Goal: Answer question/provide support: Share knowledge or assist other users

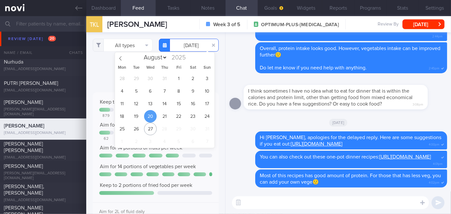
click at [182, 48] on input "[DATE]" at bounding box center [189, 45] width 60 height 13
click at [164, 114] on span "21" at bounding box center [164, 116] width 13 height 13
type input "[DATE]"
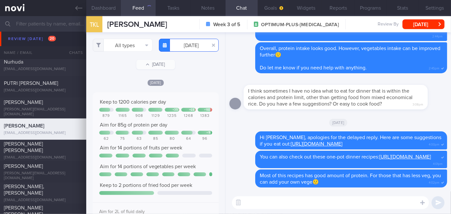
scroll to position [28, 113]
click at [122, 48] on button "All types" at bounding box center [123, 45] width 60 height 13
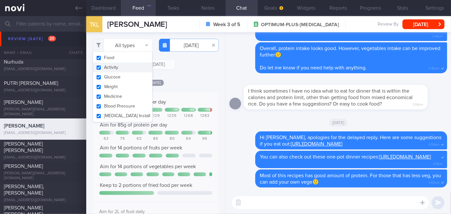
click at [121, 67] on button "Activity" at bounding box center [122, 68] width 59 height 10
checkbox input "false"
click at [179, 79] on div "Filtering type... Food Activity Glucose Weight Medicine Blood Pressure [MEDICAL…" at bounding box center [155, 123] width 139 height 182
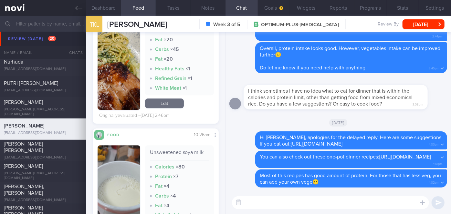
scroll to position [619, 0]
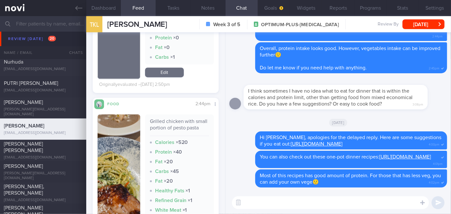
click at [126, 131] on img "button" at bounding box center [119, 174] width 43 height 118
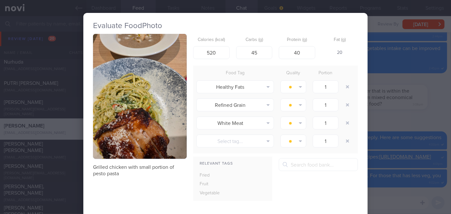
click at [410, 107] on div "Evaluate Food Photo Grilled chicken with small portion of pesto pasta Calories …" at bounding box center [225, 107] width 451 height 214
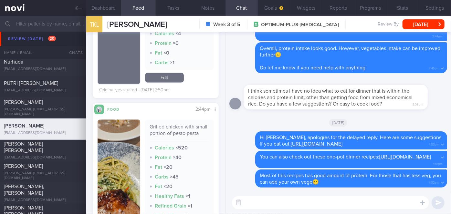
scroll to position [472, 0]
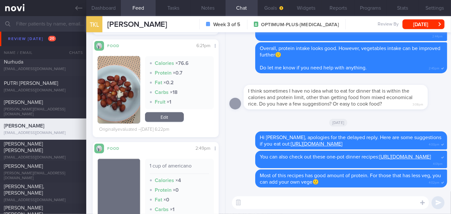
click at [119, 107] on button "button" at bounding box center [119, 90] width 43 height 68
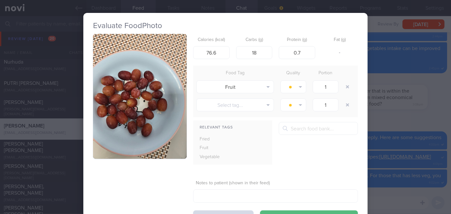
click at [119, 107] on button "button" at bounding box center [140, 96] width 94 height 125
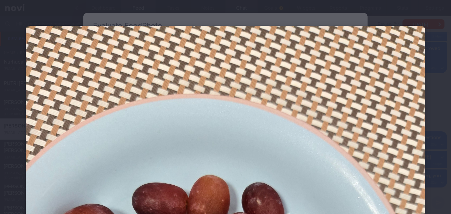
scroll to position [147, 0]
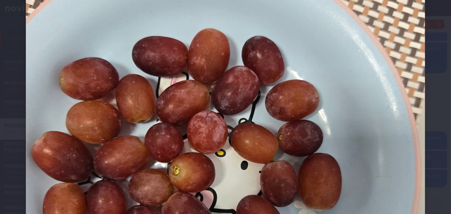
click at [443, 97] on div at bounding box center [225, 145] width 451 height 584
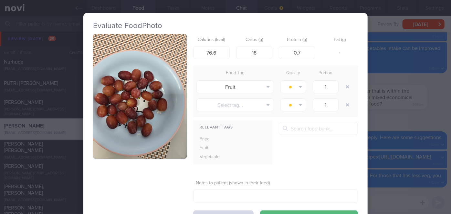
click at [393, 117] on div "Evaluate Food Photo Calories (kcal) 76.6 Carbs (g) 18 Protein (g) 0.7 Fat (g) -…" at bounding box center [225, 107] width 451 height 214
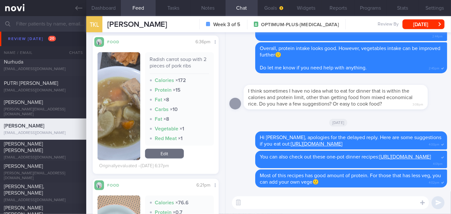
scroll to position [325, 0]
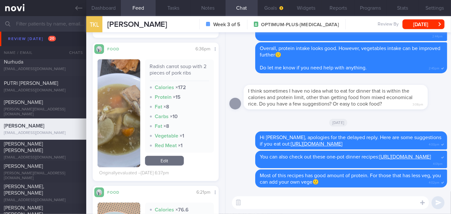
click at [115, 95] on button "button" at bounding box center [119, 113] width 43 height 108
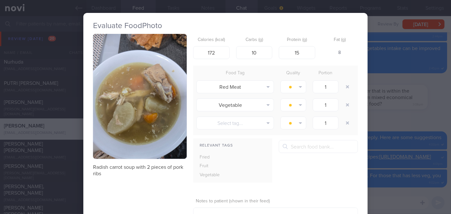
click at [410, 103] on div "Evaluate Food Photo Radish carrot soup with 2 pieces of pork ribs Calories (kca…" at bounding box center [225, 107] width 451 height 214
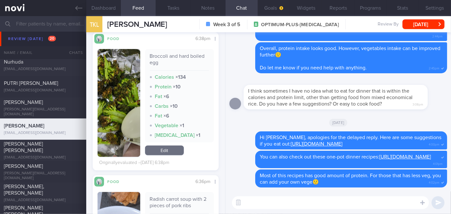
scroll to position [149, 0]
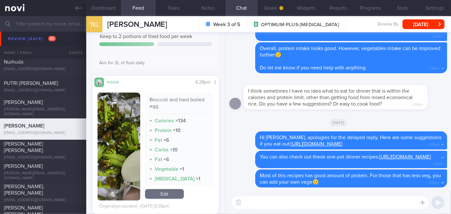
click at [131, 127] on button "button" at bounding box center [119, 147] width 43 height 108
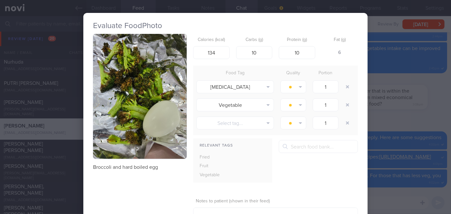
click at [427, 83] on div "Evaluate Food Photo Broccoli and hard boiled egg Calories (kcal) 134 Carbs (g) …" at bounding box center [225, 107] width 451 height 214
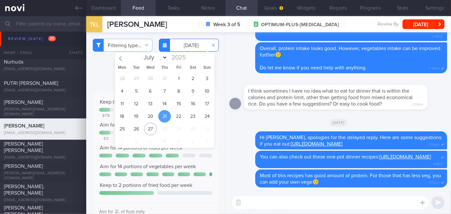
click at [191, 48] on input "[DATE]" at bounding box center [189, 45] width 60 height 13
click at [174, 117] on span "22" at bounding box center [179, 116] width 13 height 13
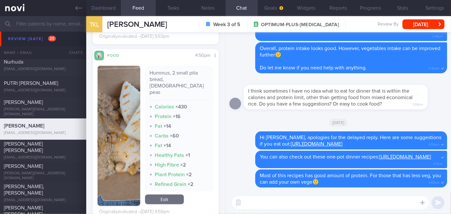
scroll to position [294, 0]
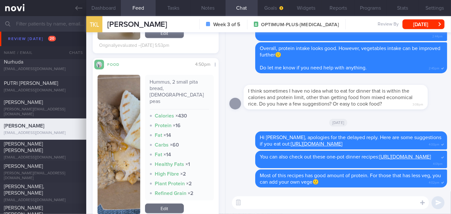
click at [111, 113] on img "button" at bounding box center [119, 145] width 43 height 140
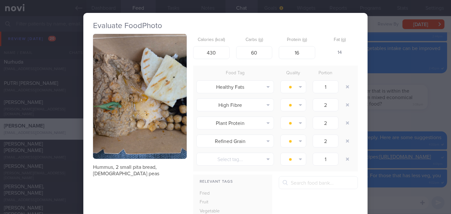
click at [389, 102] on div "Evaluate Food Photo Hummus, 2 small pita bread, [DEMOGRAPHIC_DATA] peas Calorie…" at bounding box center [225, 107] width 451 height 214
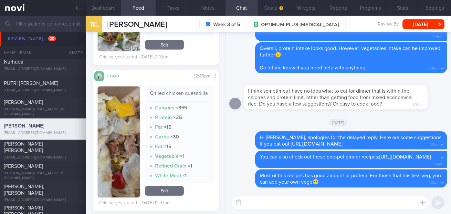
scroll to position [617, 0]
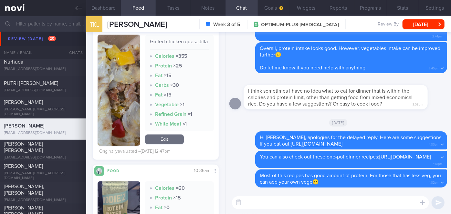
click at [101, 93] on button "button" at bounding box center [119, 90] width 43 height 111
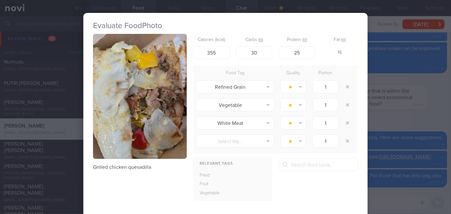
click at [414, 103] on div "Evaluate Food Photo Grilled chicken quesadilla Calories (kcal) 355 Carbs (g) 30…" at bounding box center [225, 107] width 451 height 214
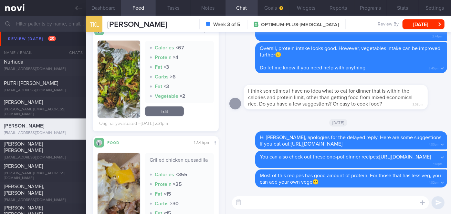
scroll to position [704, 0]
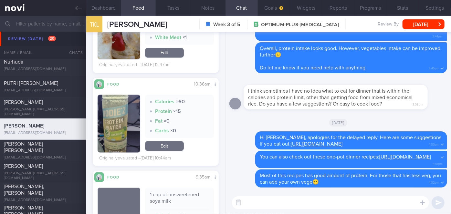
click at [129, 107] on button "button" at bounding box center [119, 124] width 43 height 58
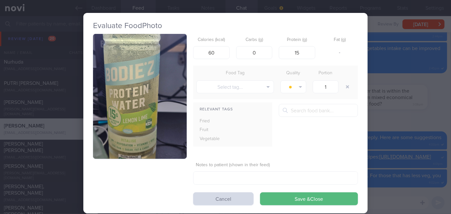
click at [418, 117] on div "Evaluate Food Photo Calories (kcal) 60 Carbs (g) 0 Protein (g) 15 Fat (g) - Foo…" at bounding box center [225, 107] width 451 height 214
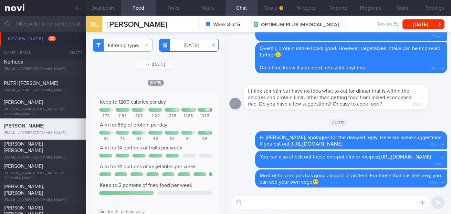
click at [189, 47] on input "[DATE]" at bounding box center [189, 45] width 60 height 13
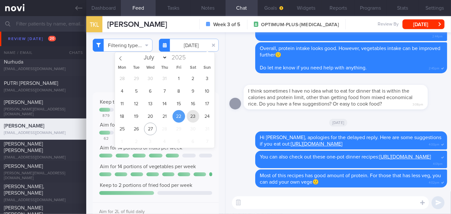
click at [192, 112] on span "23" at bounding box center [193, 116] width 13 height 13
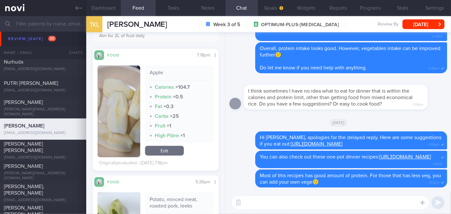
scroll to position [352, 0]
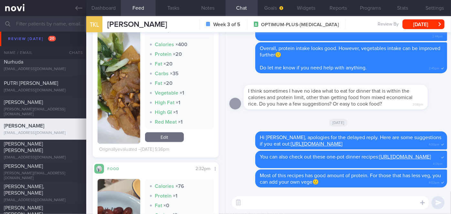
click at [135, 99] on button "button" at bounding box center [119, 79] width 43 height 127
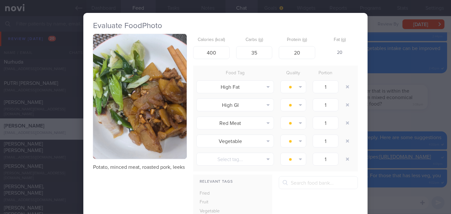
click at [381, 102] on div "Evaluate Food Photo Potato, minced meat, roasted pork, leeks Calories (kcal) 40…" at bounding box center [225, 107] width 451 height 214
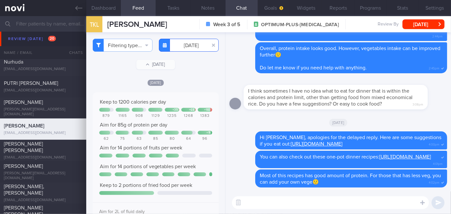
click at [184, 47] on input "[DATE]" at bounding box center [189, 45] width 60 height 13
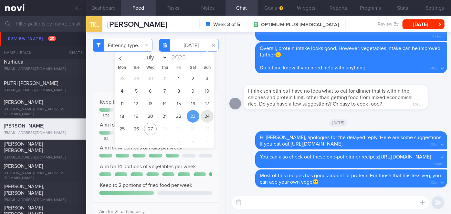
click at [205, 116] on span "24" at bounding box center [207, 116] width 13 height 13
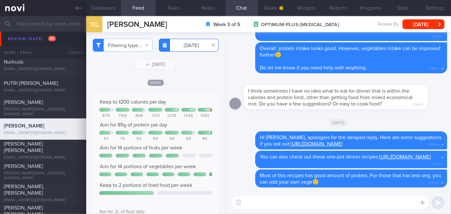
click at [190, 47] on input "[DATE]" at bounding box center [189, 45] width 60 height 13
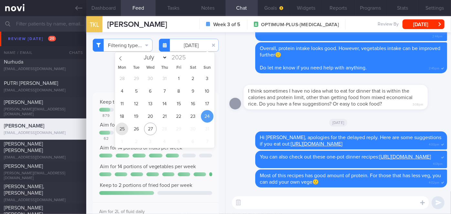
click at [123, 125] on span "25" at bounding box center [122, 129] width 13 height 13
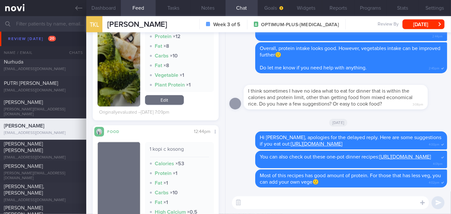
scroll to position [264, 0]
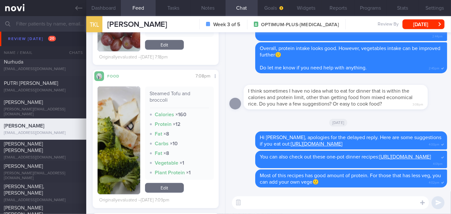
click at [114, 108] on img "button" at bounding box center [119, 141] width 43 height 108
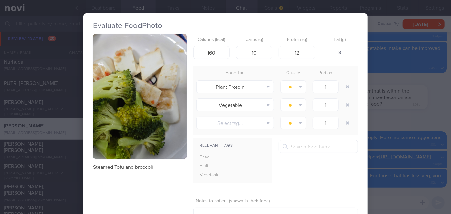
click at [404, 150] on div "Evaluate Food Photo Steamed Tofu and broccoli Calories (kcal) 160 Carbs (g) 10 …" at bounding box center [225, 107] width 451 height 214
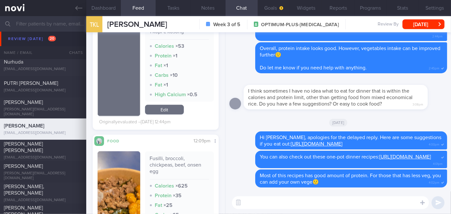
scroll to position [323, 0]
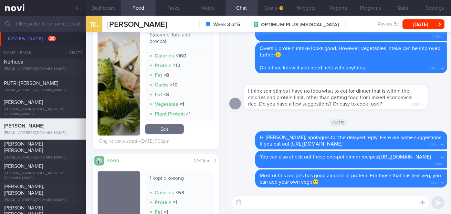
click at [138, 91] on div at bounding box center [119, 82] width 43 height 108
click at [134, 91] on button "button" at bounding box center [119, 82] width 43 height 108
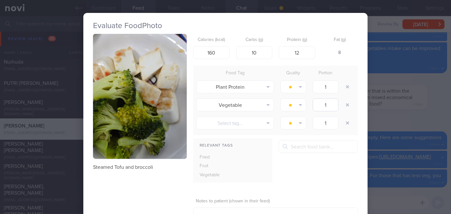
drag, startPoint x: 398, startPoint y: 108, endPoint x: 317, endPoint y: 107, distance: 81.5
click at [398, 108] on div "Evaluate Food Photo Steamed Tofu and broccoli Calories (kcal) 160 Carbs (g) 10 …" at bounding box center [225, 107] width 451 height 214
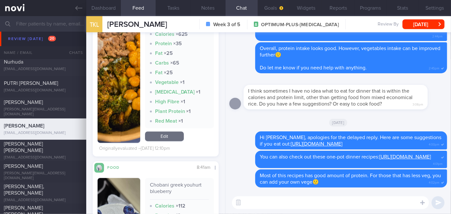
scroll to position [529, 0]
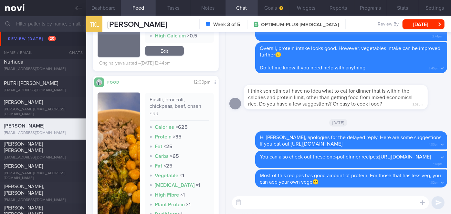
click at [115, 118] on img "button" at bounding box center [119, 165] width 43 height 144
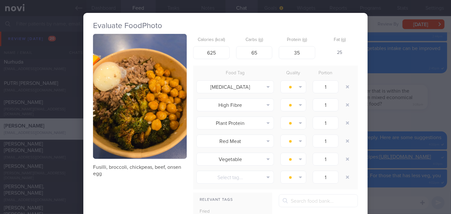
click at [422, 111] on div "Evaluate Food Photo Fusilli, broccoli, chickpeas, beef, onsen egg Calories (kca…" at bounding box center [225, 107] width 451 height 214
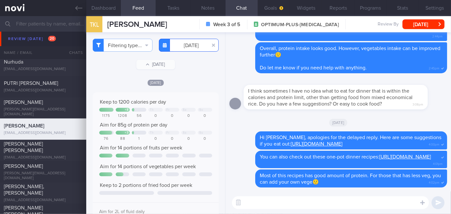
click at [194, 46] on input "[DATE]" at bounding box center [189, 45] width 60 height 13
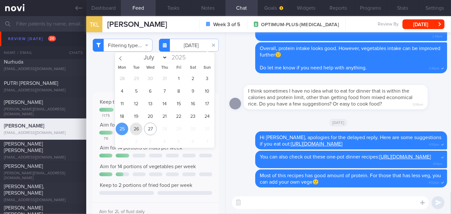
click at [138, 128] on span "26" at bounding box center [136, 129] width 13 height 13
type input "[DATE]"
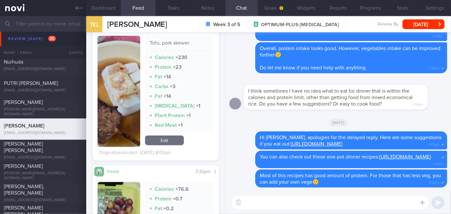
scroll to position [176, 0]
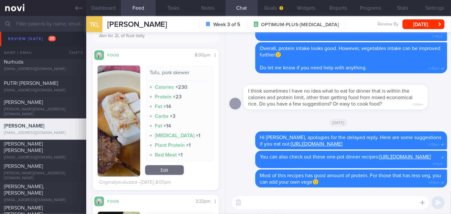
click at [126, 128] on button "button" at bounding box center [119, 121] width 43 height 111
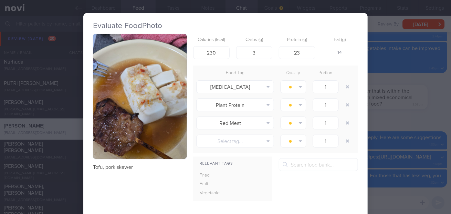
click at [433, 152] on div "Evaluate Food Photo [GEOGRAPHIC_DATA], pork skewer Calories (kcal) 230 Carbs (g…" at bounding box center [225, 107] width 451 height 214
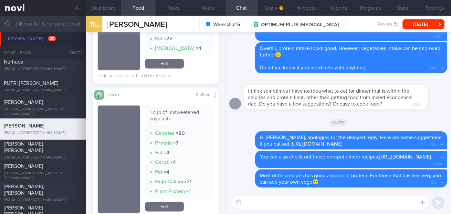
scroll to position [836, 0]
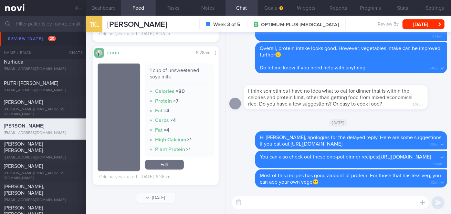
click at [277, 200] on textarea at bounding box center [330, 203] width 197 height 13
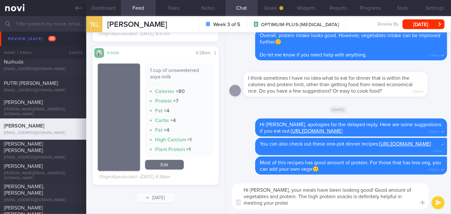
scroll to position [0, 0]
type textarea "Hi [PERSON_NAME], your meals have been looking good! Good amount of vegetables …"
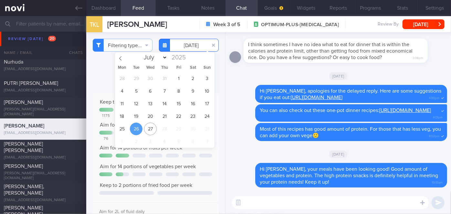
click at [192, 48] on input "[DATE]" at bounding box center [189, 45] width 60 height 13
click at [125, 125] on span "25" at bounding box center [122, 129] width 13 height 13
type input "[DATE]"
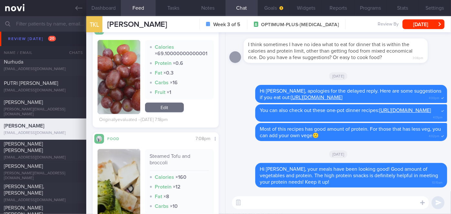
scroll to position [206, 0]
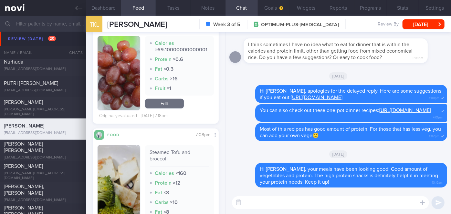
click at [117, 177] on button "button" at bounding box center [119, 199] width 43 height 108
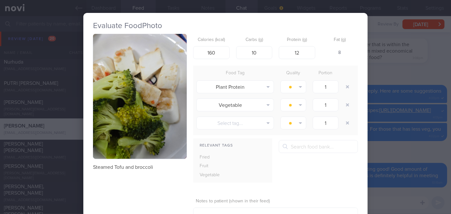
click at [390, 144] on div "Evaluate Food Photo Steamed Tofu and broccoli Calories (kcal) 160 Carbs (g) 10 …" at bounding box center [225, 107] width 451 height 214
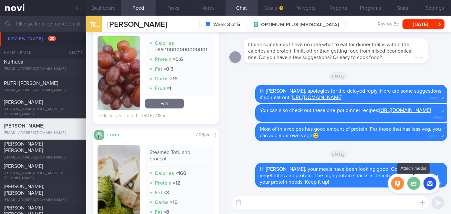
click at [417, 188] on label at bounding box center [414, 183] width 13 height 13
click at [0, 0] on input "file" at bounding box center [0, 0] width 0 height 0
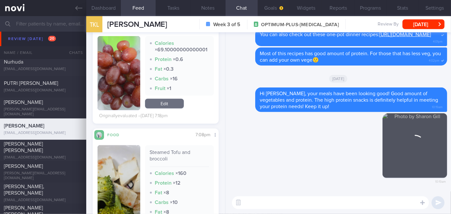
click at [265, 201] on textarea at bounding box center [330, 203] width 197 height 13
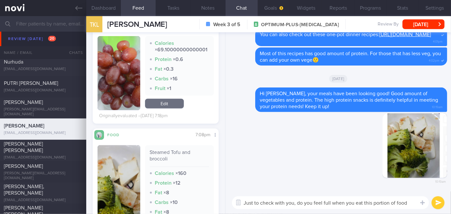
type textarea "Just to check with you, do you feel full when you eat this portion of food?"
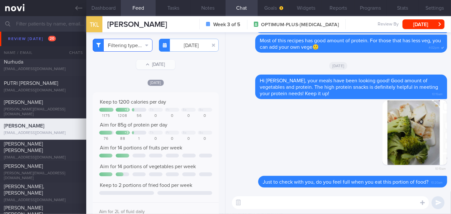
click at [114, 48] on button "Filtering type..." at bounding box center [123, 45] width 60 height 13
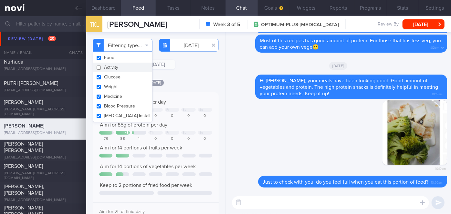
click at [111, 67] on button "Activity" at bounding box center [122, 68] width 59 height 10
checkbox input "true"
click at [185, 79] on div "All types Food Activity Glucose Weight Medicine Blood Pressure [MEDICAL_DATA] I…" at bounding box center [155, 123] width 139 height 182
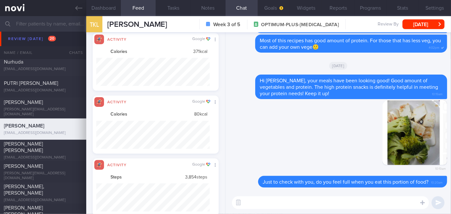
click at [336, 203] on textarea at bounding box center [330, 203] width 197 height 13
type textarea "Step count [DATE] and [DATE] was good!👍👍"
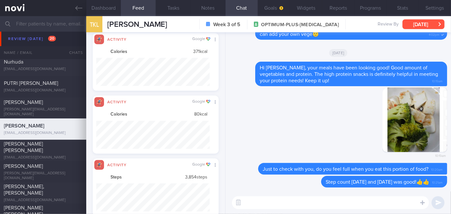
click at [422, 27] on button "[DATE]" at bounding box center [424, 24] width 42 height 10
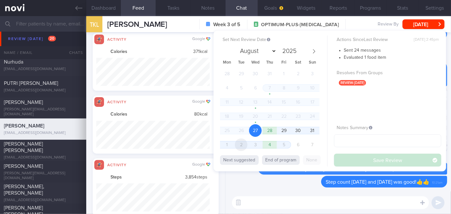
click at [242, 144] on span "2" at bounding box center [241, 145] width 13 height 13
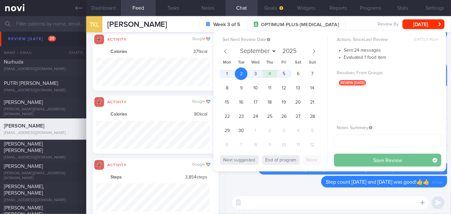
click at [345, 154] on button "Save Review" at bounding box center [387, 160] width 107 height 13
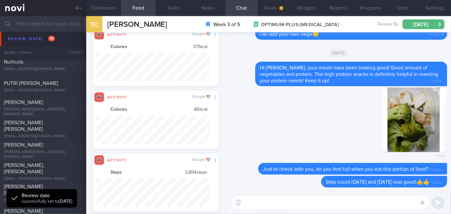
scroll to position [56, 113]
click at [36, 145] on span "[PERSON_NAME]" at bounding box center [23, 145] width 39 height 5
select select "7"
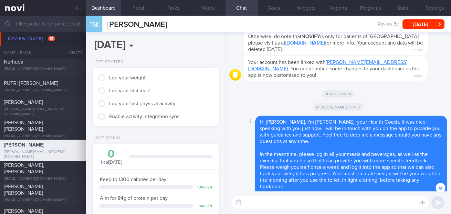
scroll to position [-424, 0]
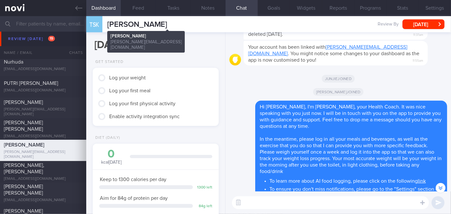
drag, startPoint x: 108, startPoint y: 21, endPoint x: 226, endPoint y: 22, distance: 117.3
click at [167, 22] on span "[PERSON_NAME]" at bounding box center [137, 25] width 60 height 8
copy span "[PERSON_NAME]"
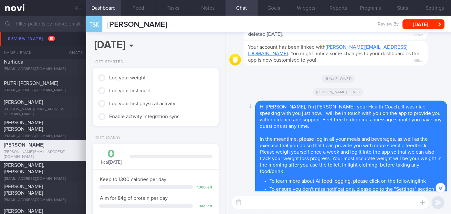
click at [240, 141] on div "Delete Hi [PERSON_NAME], I'm [PERSON_NAME], your Health Coach. It was nice spea…" at bounding box center [338, 186] width 218 height 171
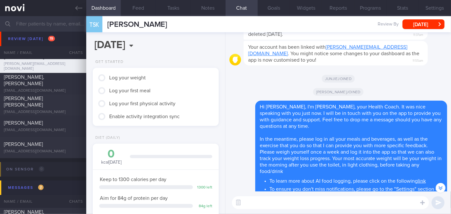
click at [44, 29] on input "text" at bounding box center [225, 24] width 451 height 16
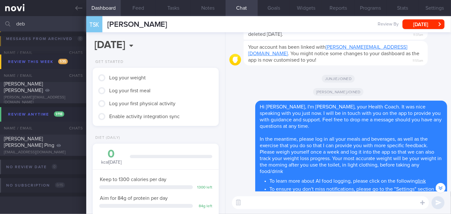
scroll to position [39, 0]
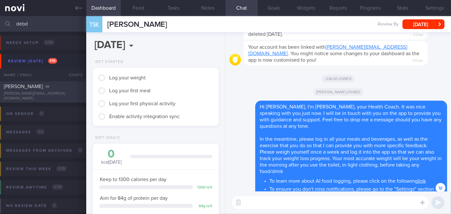
type input "debd"
click at [65, 94] on div "[PERSON_NAME][EMAIL_ADDRESS][DOMAIN_NAME]" at bounding box center [43, 96] width 79 height 10
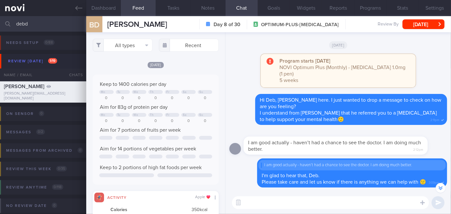
scroll to position [-117, 0]
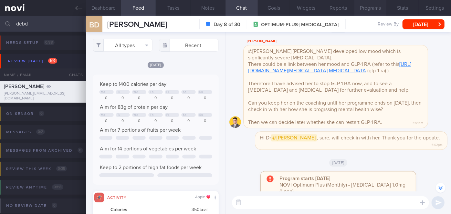
click at [376, 9] on button "Programs" at bounding box center [371, 8] width 32 height 16
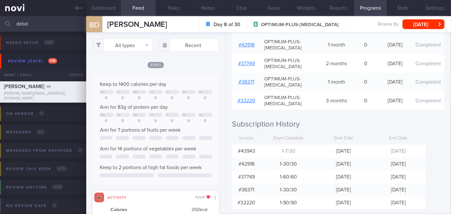
scroll to position [168, 0]
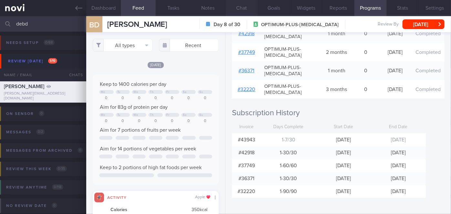
click at [238, 8] on button "Chat" at bounding box center [242, 8] width 32 height 16
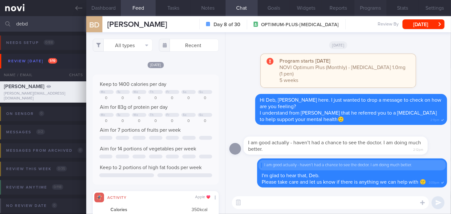
click at [381, 9] on button "Programs" at bounding box center [371, 8] width 32 height 16
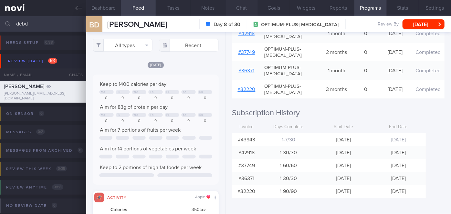
click at [242, 7] on button "Chat" at bounding box center [242, 8] width 32 height 16
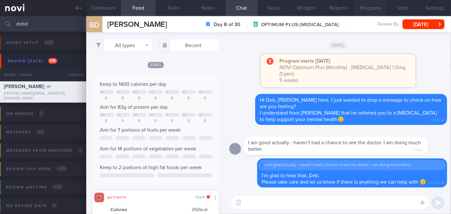
click at [373, 8] on button "Programs" at bounding box center [371, 8] width 32 height 16
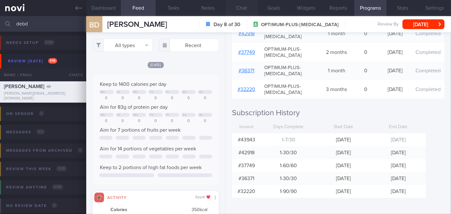
click at [240, 9] on button "Chat" at bounding box center [242, 8] width 32 height 16
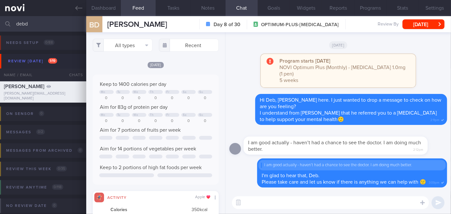
click at [62, 22] on input "debd" at bounding box center [225, 24] width 451 height 16
type input "d"
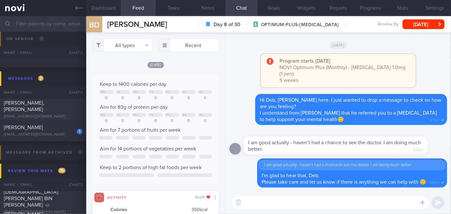
scroll to position [2350, 0]
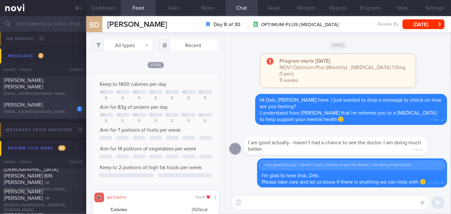
click at [67, 108] on div "[PERSON_NAME]" at bounding box center [42, 105] width 77 height 6
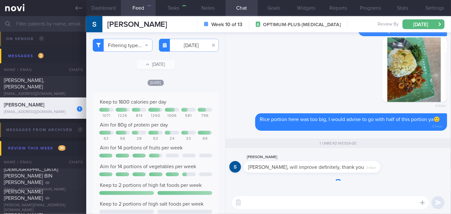
select select "8"
checkbox input "false"
type input "[DATE]"
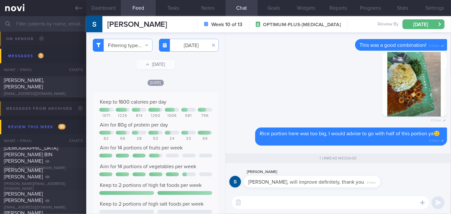
click at [317, 197] on textarea at bounding box center [330, 203] width 197 height 13
type textarea "Most welcome!"
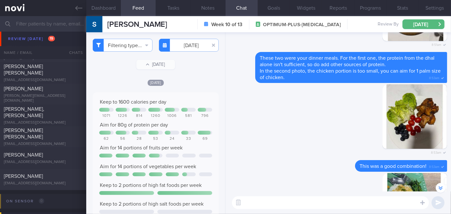
scroll to position [2174, 0]
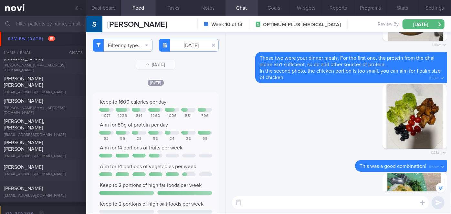
click at [62, 169] on div "[PERSON_NAME]" at bounding box center [42, 167] width 77 height 6
select select "7"
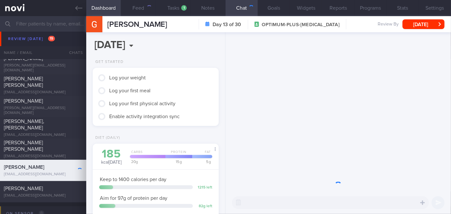
scroll to position [64, 110]
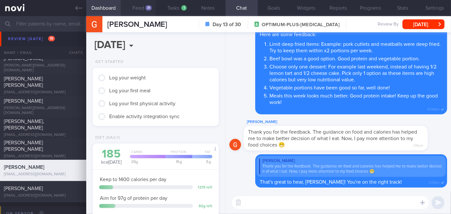
click at [141, 5] on button "Feed 31" at bounding box center [138, 8] width 35 height 16
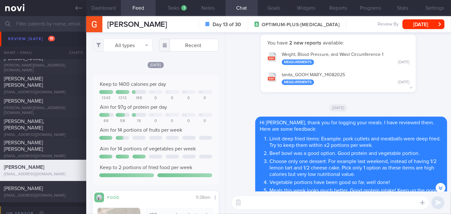
scroll to position [-88, 0]
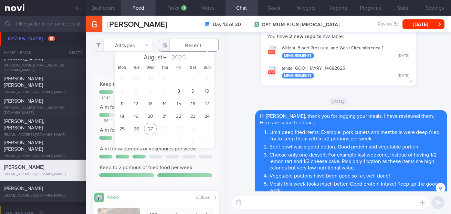
click at [184, 46] on input "text" at bounding box center [189, 45] width 60 height 13
click at [163, 117] on span "21" at bounding box center [164, 116] width 13 height 13
type input "[DATE]"
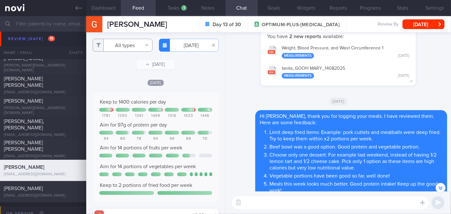
click at [121, 45] on button "All types" at bounding box center [123, 45] width 60 height 13
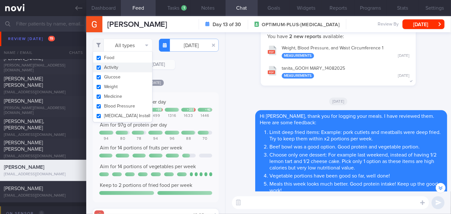
click at [119, 67] on button "Activity" at bounding box center [122, 68] width 59 height 10
checkbox input "false"
click at [195, 93] on div "Keep to 1400 calories per day + 381 + 99 + 233 + 46 1781 1393 1361 1499 1316 16…" at bounding box center [156, 147] width 126 height 110
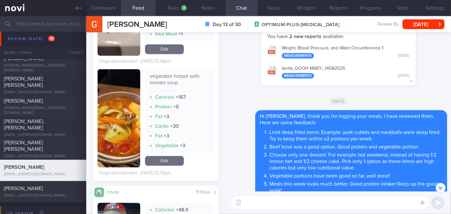
scroll to position [690, 0]
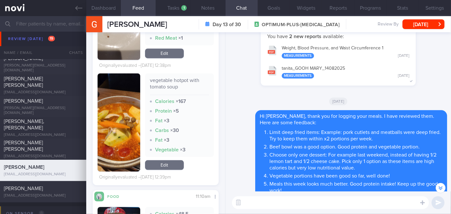
click at [109, 108] on button "button" at bounding box center [119, 122] width 43 height 98
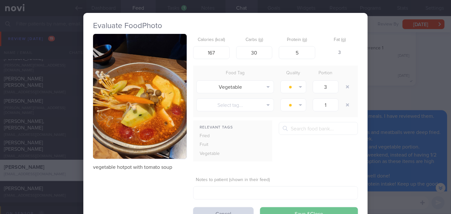
click at [299, 208] on button "Save & Close" at bounding box center [309, 214] width 98 height 13
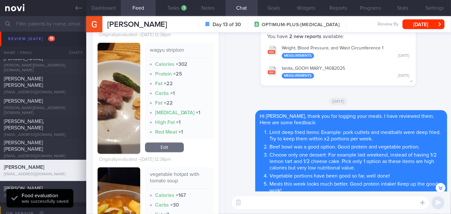
scroll to position [543, 0]
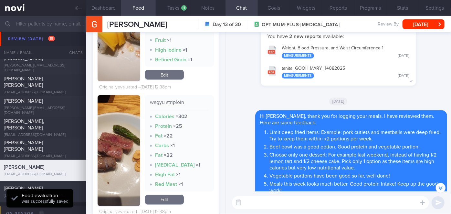
click at [125, 154] on button "button" at bounding box center [119, 150] width 43 height 111
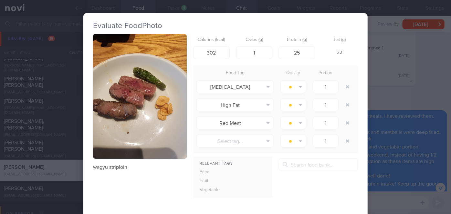
click at [400, 94] on div "Evaluate Food Photo wagyu striploin Calories (kcal) 302 Carbs (g) 1 Protein (g)…" at bounding box center [225, 107] width 451 height 214
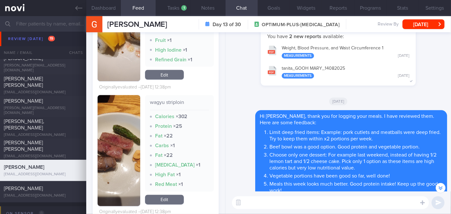
scroll to position [425, 0]
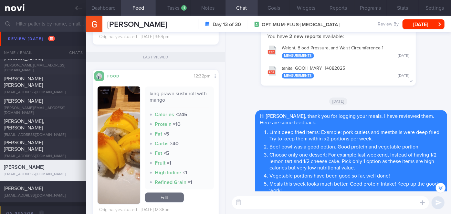
click at [122, 129] on button "button" at bounding box center [119, 146] width 43 height 118
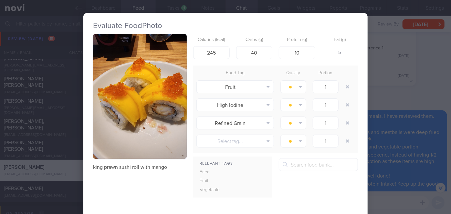
click at [403, 96] on div "Evaluate Food Photo king prawn sushi roll with mango Calories (kcal) 245 Carbs …" at bounding box center [225, 107] width 451 height 214
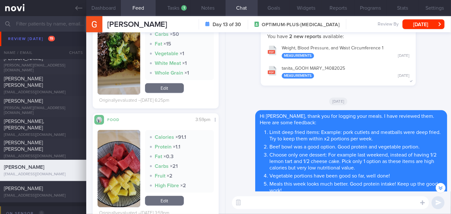
scroll to position [161, 0]
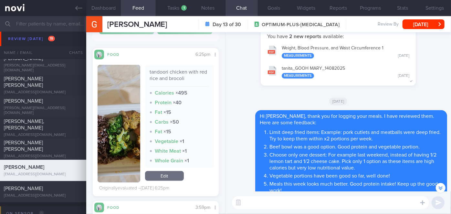
click at [125, 118] on button "button" at bounding box center [119, 124] width 43 height 118
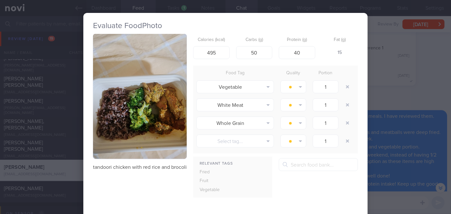
click at [393, 91] on div "Evaluate Food Photo tandoori chicken with red rice and brocoli Calories (kcal) …" at bounding box center [225, 107] width 451 height 214
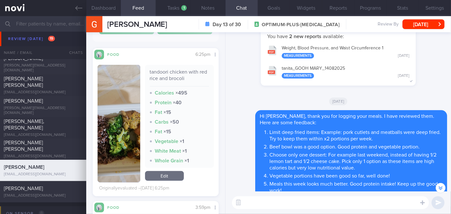
click at [126, 112] on button "button" at bounding box center [119, 124] width 43 height 118
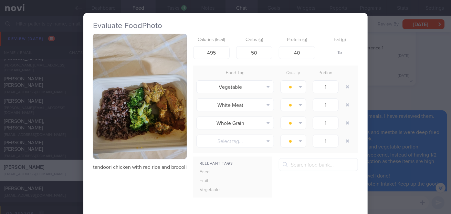
drag, startPoint x: 373, startPoint y: 95, endPoint x: 332, endPoint y: 94, distance: 41.4
click at [373, 95] on div "Evaluate Food Photo tandoori chicken with red rice and brocoli Calories (kcal) …" at bounding box center [225, 107] width 451 height 214
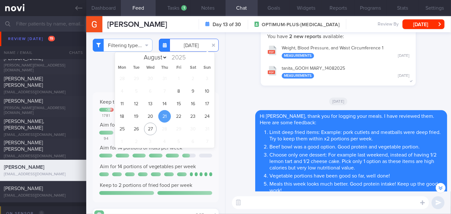
click at [186, 47] on input "[DATE]" at bounding box center [189, 45] width 60 height 13
click at [178, 114] on span "22" at bounding box center [179, 116] width 13 height 13
type input "[DATE]"
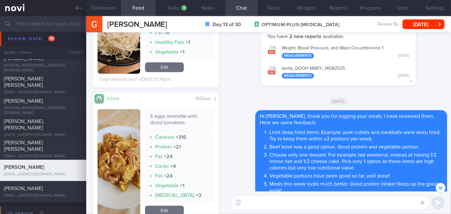
scroll to position [863, 0]
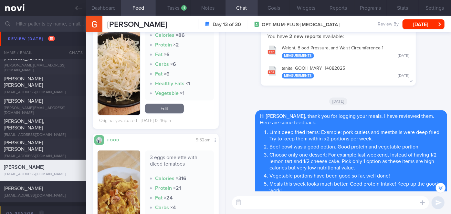
click at [118, 178] on img "button" at bounding box center [119, 205] width 43 height 108
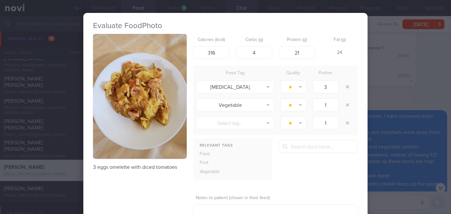
click at [395, 161] on div "Evaluate Food Photo 3 eggs omelette with diced tomatoes Calories (kcal) 316 Car…" at bounding box center [225, 107] width 451 height 214
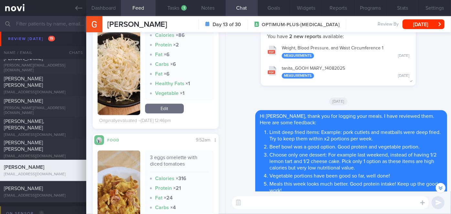
scroll to position [804, 0]
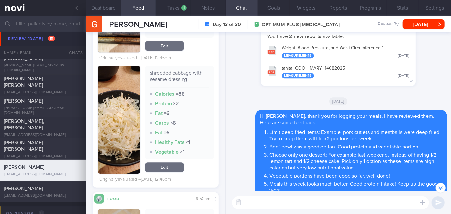
click at [113, 125] on button "button" at bounding box center [119, 120] width 43 height 108
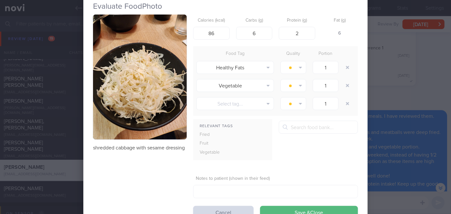
scroll to position [29, 0]
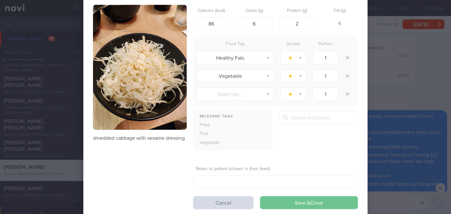
click at [281, 204] on button "Save & Close" at bounding box center [309, 203] width 98 height 13
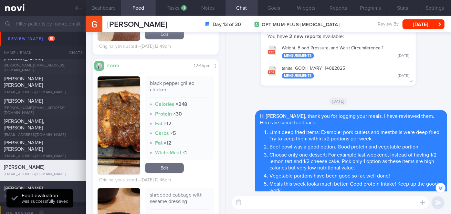
scroll to position [687, 0]
click at [113, 115] on img "button" at bounding box center [119, 125] width 43 height 98
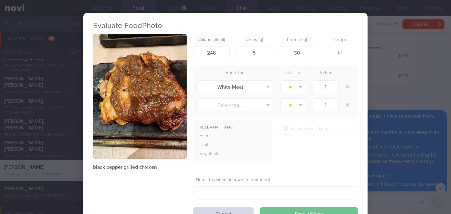
click at [330, 209] on button "Save & Close" at bounding box center [309, 214] width 98 height 13
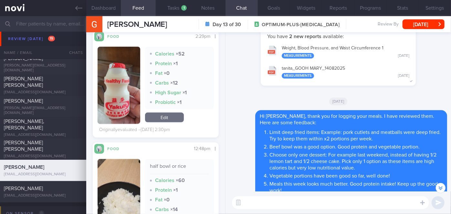
scroll to position [599, 0]
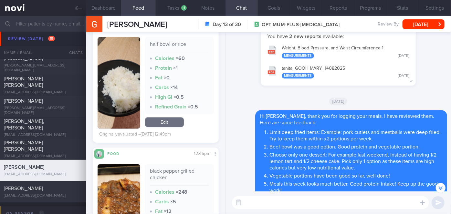
click at [131, 126] on img "button" at bounding box center [119, 83] width 43 height 92
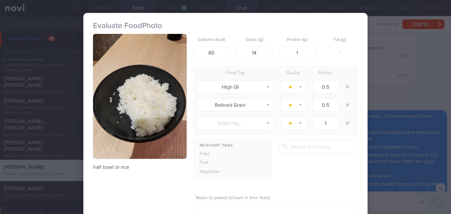
click at [383, 117] on div "Evaluate Food Photo half bowl or rice Calories (kcal) 60 Carbs (g) 14 Protein (…" at bounding box center [225, 107] width 451 height 214
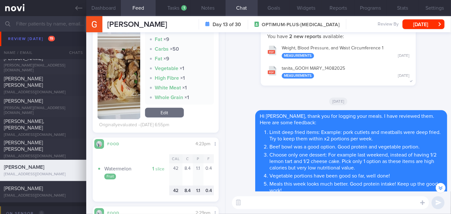
scroll to position [217, 0]
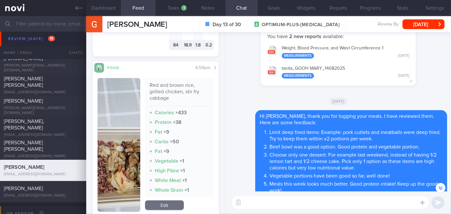
click at [128, 122] on img "button" at bounding box center [119, 145] width 43 height 134
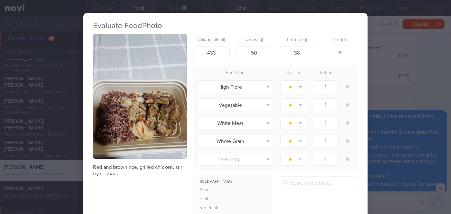
click at [391, 89] on div "Evaluate Food Photo Red and brown rice, grilled chicken, stir fry cabbage Calor…" at bounding box center [225, 107] width 451 height 214
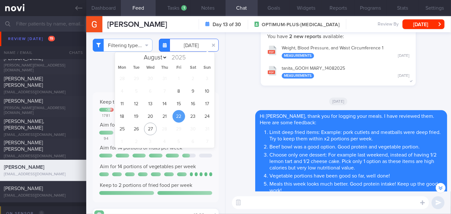
click at [188, 45] on input "[DATE]" at bounding box center [189, 45] width 60 height 13
click at [190, 114] on span "23" at bounding box center [193, 116] width 13 height 13
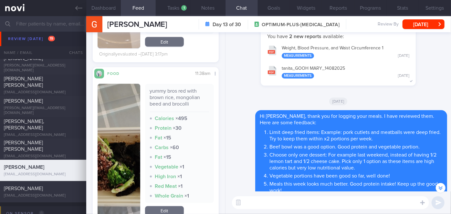
scroll to position [590, 0]
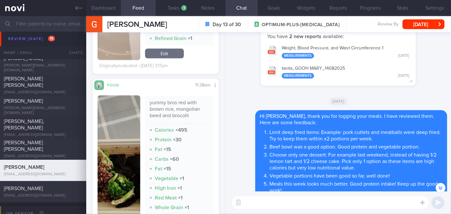
click at [119, 116] on img "button" at bounding box center [119, 163] width 43 height 134
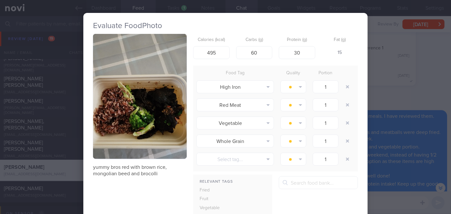
click at [380, 93] on div "Evaluate Food Photo yummy bros red with brown rice, mongolian beed and brocolli…" at bounding box center [225, 107] width 451 height 214
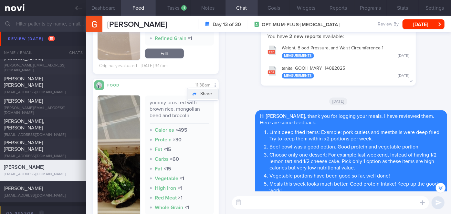
scroll to position [472, 0]
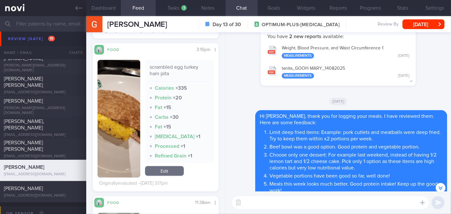
click at [123, 119] on button "button" at bounding box center [119, 119] width 43 height 118
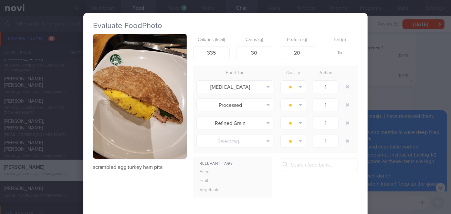
click at [381, 88] on div "Evaluate Food Photo scrambled egg turkey ham pita Calories (kcal) 335 Carbs (g)…" at bounding box center [225, 107] width 451 height 214
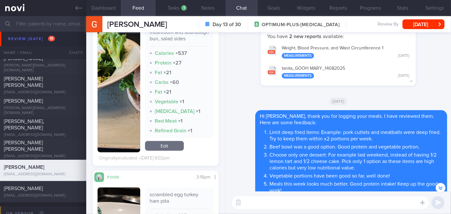
scroll to position [325, 0]
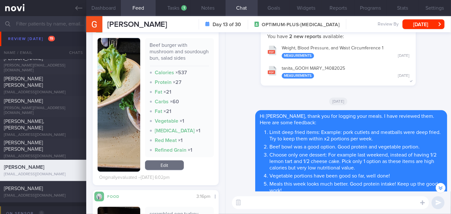
click at [133, 89] on button "button" at bounding box center [119, 105] width 43 height 134
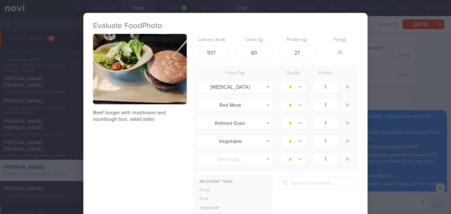
click at [403, 101] on div "Evaluate Food Photo Beef burger with mushroom and sourdough bun, salad sides Ca…" at bounding box center [225, 107] width 451 height 214
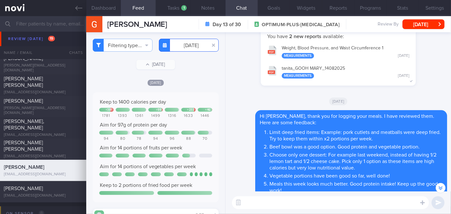
click at [192, 46] on input "[DATE]" at bounding box center [189, 45] width 60 height 13
click at [234, 97] on div "[DATE]" at bounding box center [338, 101] width 218 height 18
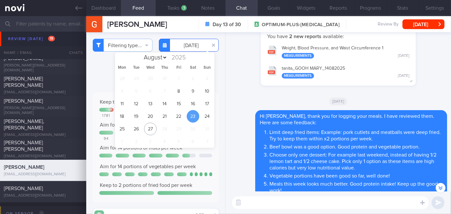
click at [185, 46] on input "[DATE]" at bounding box center [189, 45] width 60 height 13
click at [206, 114] on span "24" at bounding box center [207, 116] width 13 height 13
type input "[DATE]"
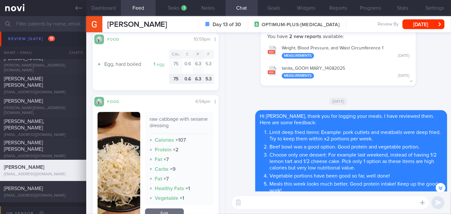
scroll to position [858, 0]
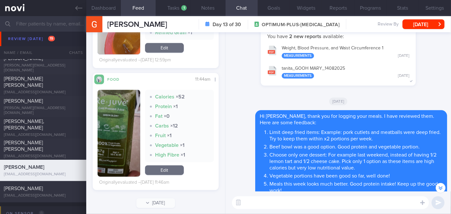
click at [127, 112] on img "button" at bounding box center [119, 133] width 43 height 87
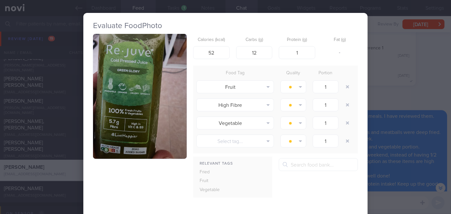
click at [388, 94] on div "Evaluate Food Photo Calories (kcal) 52 Carbs (g) 12 Protein (g) 1 Fat (g) - Foo…" at bounding box center [225, 107] width 451 height 214
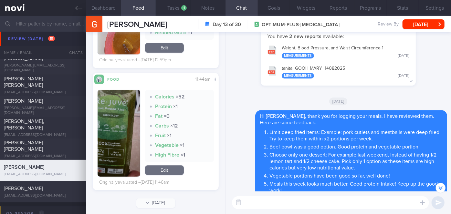
scroll to position [741, 0]
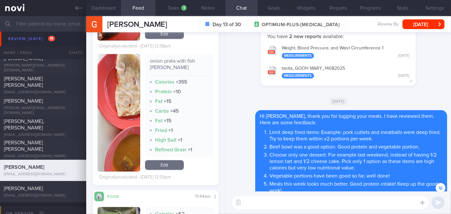
click at [122, 102] on button "button" at bounding box center [119, 113] width 43 height 118
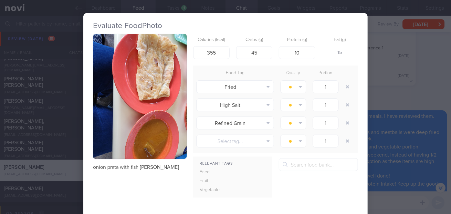
click at [403, 100] on div "Evaluate Food Photo onion prata with fish [PERSON_NAME] Calories (kcal) 355 Car…" at bounding box center [225, 107] width 451 height 214
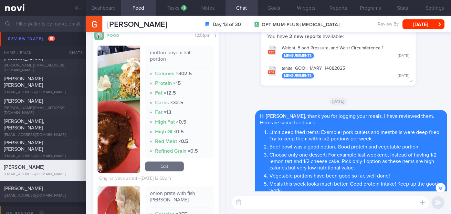
scroll to position [594, 0]
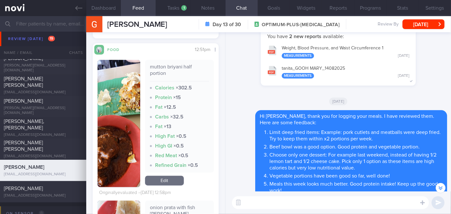
click at [120, 92] on img "button" at bounding box center [119, 123] width 43 height 127
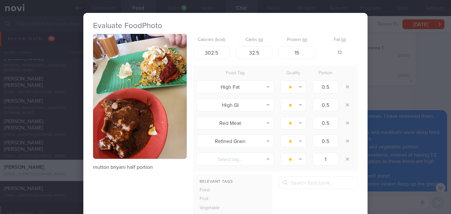
click at [381, 93] on div "Evaluate Food Photo mutton briyani half portion Calories (kcal) 302.5 Carbs (g)…" at bounding box center [225, 107] width 451 height 214
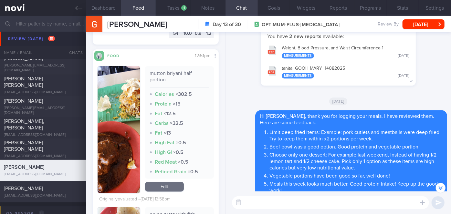
scroll to position [594, 0]
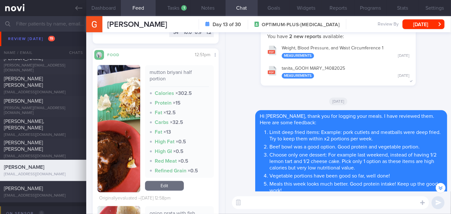
click at [122, 124] on button "button" at bounding box center [119, 128] width 43 height 127
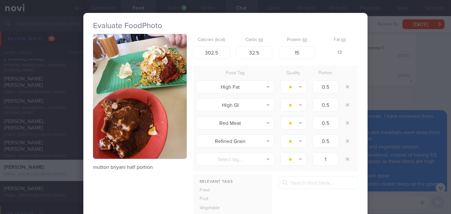
click at [387, 87] on div "Evaluate Food Photo mutton briyani half portion Calories (kcal) 302.5 Carbs (g)…" at bounding box center [225, 107] width 451 height 214
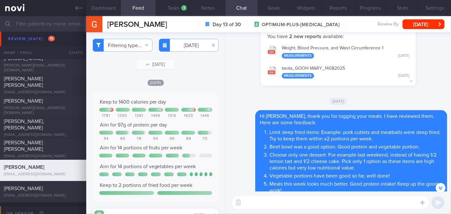
click at [266, 204] on textarea at bounding box center [330, 203] width 197 height 13
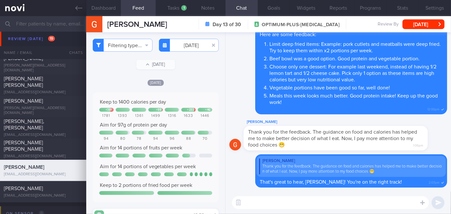
click at [271, 204] on textarea at bounding box center [330, 203] width 197 height 13
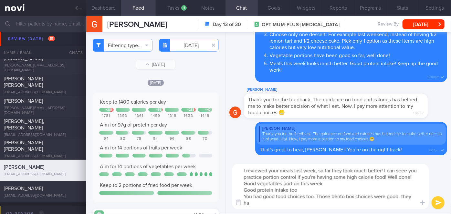
scroll to position [6, 0]
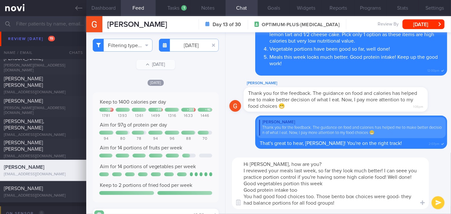
click at [240, 183] on textarea "Hi [PERSON_NAME], how are you? I reviewed your meals last week, so far they loo…" at bounding box center [330, 184] width 197 height 52
click at [407, 165] on textarea "Hi [PERSON_NAME], how are you? I reviewed your meals last week, so far they loo…" at bounding box center [330, 184] width 197 height 52
click at [384, 165] on textarea "Hi [PERSON_NAME], how are you? I reviewed your meals last week, so far they loo…" at bounding box center [330, 184] width 197 height 52
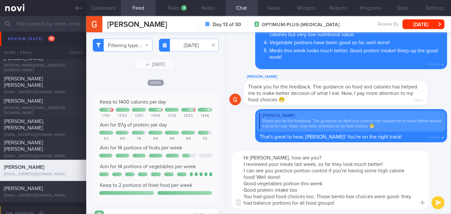
scroll to position [0, 0]
click at [241, 184] on textarea "Hi [PERSON_NAME], how are you? I reviewed your meals last week, so far they loo…" at bounding box center [330, 180] width 197 height 58
click at [245, 191] on textarea "Hi [PERSON_NAME], how are you? I reviewed your meals last week, so far they loo…" at bounding box center [330, 180] width 197 height 58
click at [244, 196] on textarea "Hi [PERSON_NAME], how are you? I reviewed your meals last week, so far they loo…" at bounding box center [330, 180] width 197 height 58
click at [389, 164] on textarea "Hi [PERSON_NAME], how are you? I reviewed your meals last week, so far they loo…" at bounding box center [330, 180] width 197 height 58
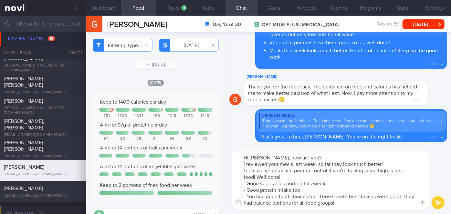
click at [378, 204] on textarea "Hi [PERSON_NAME], how are you? I reviewed your meals last week, so far they loo…" at bounding box center [330, 180] width 197 height 58
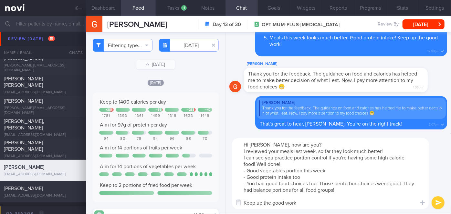
type textarea "Hi [PERSON_NAME], how are you? I reviewed your meals last week, so far they loo…"
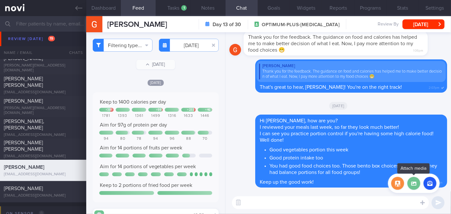
click at [415, 186] on label at bounding box center [414, 183] width 13 height 13
click at [0, 0] on input "file" at bounding box center [0, 0] width 0 height 0
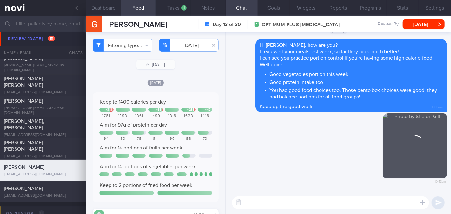
click at [303, 203] on textarea at bounding box center [330, 203] width 197 height 13
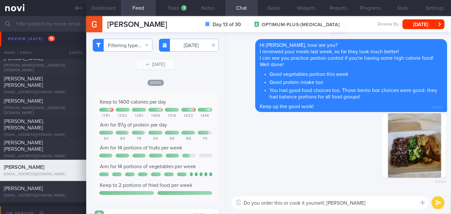
type textarea "Do you order this or cook it yourself, [PERSON_NAME]?"
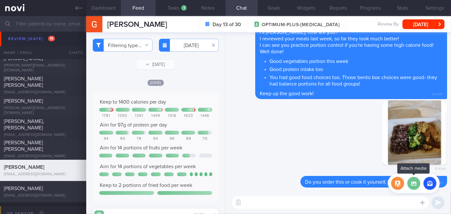
click at [411, 185] on label at bounding box center [414, 183] width 13 height 13
click at [0, 0] on input "file" at bounding box center [0, 0] width 0 height 0
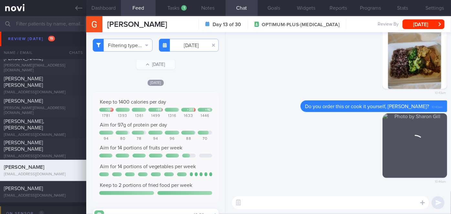
click at [272, 206] on textarea at bounding box center [330, 203] width 197 height 13
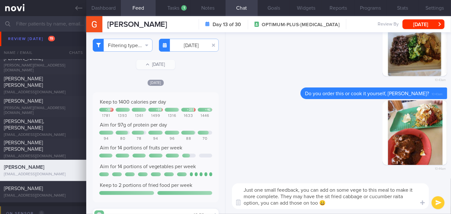
click at [329, 197] on textarea "Just one small feedback, you can add on some vege to this meal to make it more …" at bounding box center [330, 197] width 197 height 26
type textarea "Just one small feedback, you can add on some vege to this meal to make it more …"
click at [437, 203] on button "submit" at bounding box center [438, 203] width 13 height 13
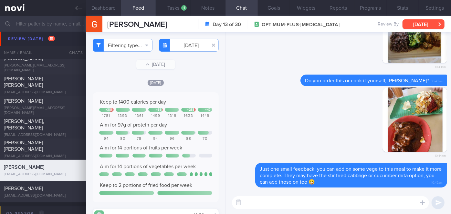
click at [425, 27] on button "[DATE]" at bounding box center [424, 24] width 42 height 10
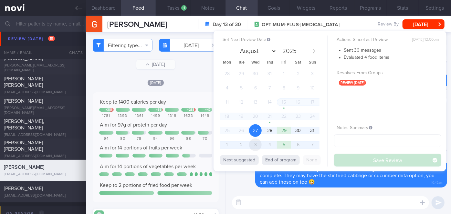
click at [254, 144] on span "3" at bounding box center [255, 145] width 13 height 13
select select "8"
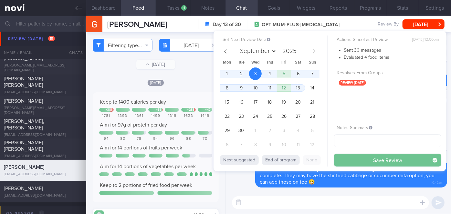
click at [364, 158] on button "Save Review" at bounding box center [387, 160] width 107 height 13
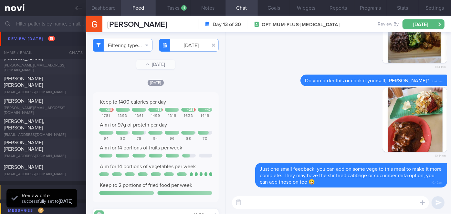
click at [109, 10] on button "Dashboard" at bounding box center [103, 8] width 35 height 16
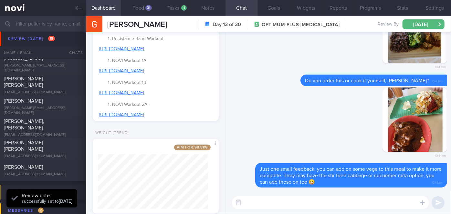
scroll to position [374, 0]
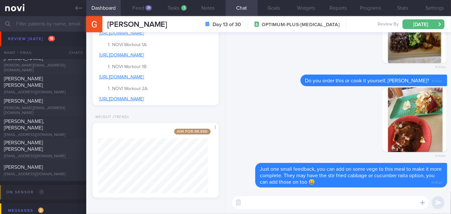
click at [256, 198] on textarea at bounding box center [330, 203] width 197 height 13
type textarea "Weight loss trend is looking good too"
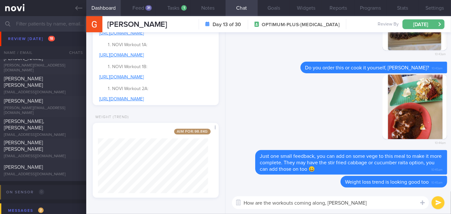
type textarea "How are the workouts coming along, [PERSON_NAME]?"
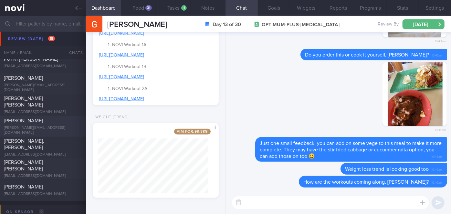
scroll to position [2145, 0]
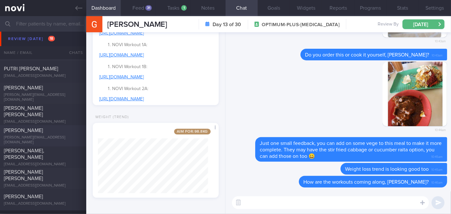
click at [65, 112] on div "[PERSON_NAME] [PERSON_NAME]" at bounding box center [42, 111] width 77 height 13
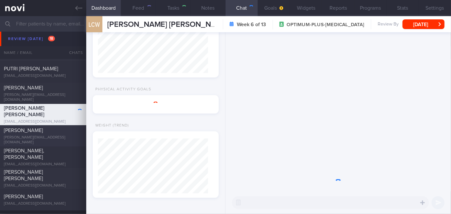
select select "7"
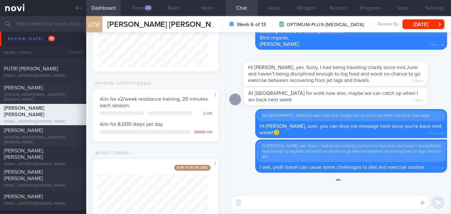
scroll to position [64, 110]
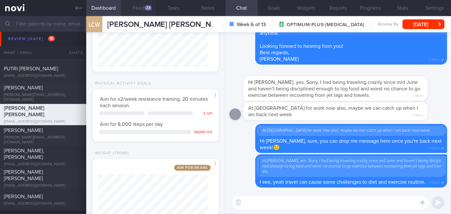
click at [146, 7] on div "23" at bounding box center [147, 7] width 7 height 5
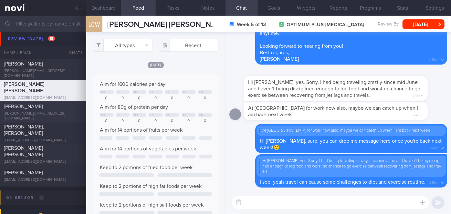
scroll to position [2174, 0]
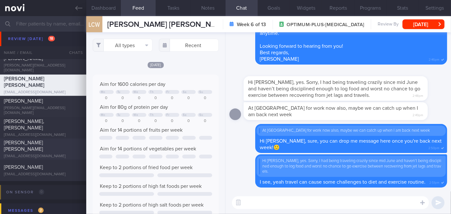
click at [43, 144] on span "[PERSON_NAME] [PERSON_NAME]" at bounding box center [23, 146] width 39 height 12
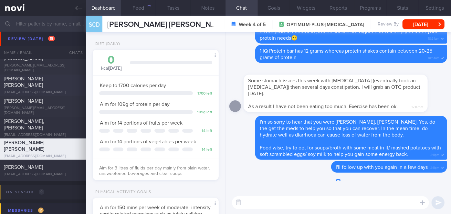
scroll to position [323154, 323108]
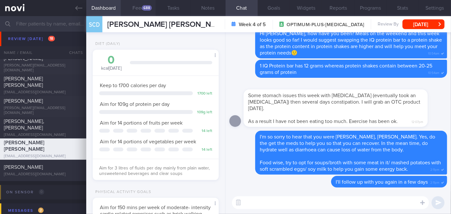
click at [142, 7] on button "Feed 688" at bounding box center [138, 8] width 35 height 16
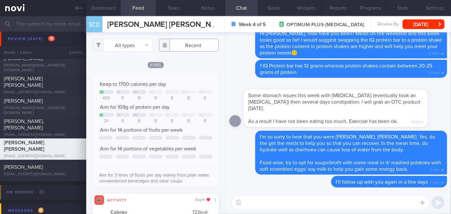
click at [191, 42] on input "text" at bounding box center [189, 45] width 60 height 13
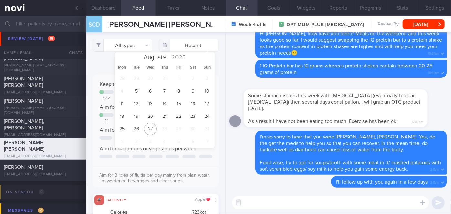
click at [171, 113] on div "28 29 30 31 1 2 3 4 5 6 7 8 9 10 11 12 13 14 15 16 17 18 19 20 21 22 23 24 25 2…" at bounding box center [165, 110] width 100 height 76
click at [168, 113] on span "21" at bounding box center [164, 116] width 13 height 13
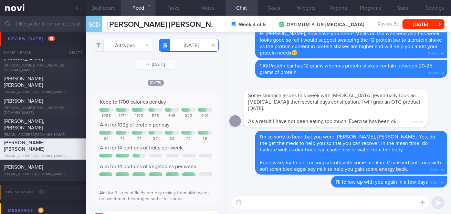
click at [185, 42] on input "[DATE]" at bounding box center [189, 45] width 60 height 13
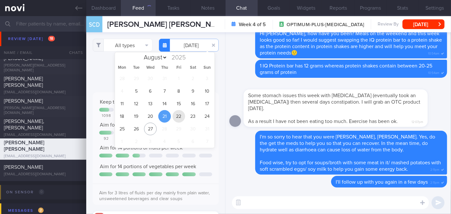
click at [180, 115] on span "22" at bounding box center [179, 116] width 13 height 13
type input "[DATE]"
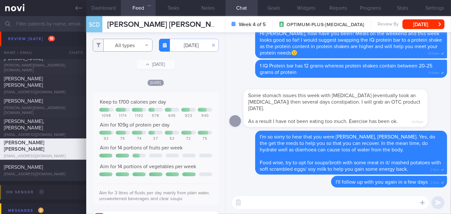
click at [115, 48] on button "All types" at bounding box center [123, 45] width 60 height 13
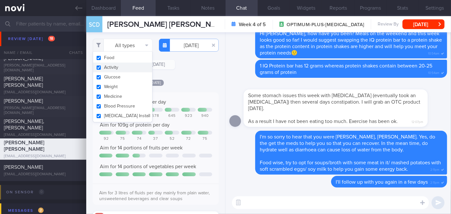
click at [117, 69] on button "Activity" at bounding box center [122, 68] width 59 height 10
checkbox input "false"
click at [187, 75] on div "Filtering type... Food Activity Glucose Weight Medicine Blood Pressure [MEDICAL…" at bounding box center [155, 123] width 139 height 182
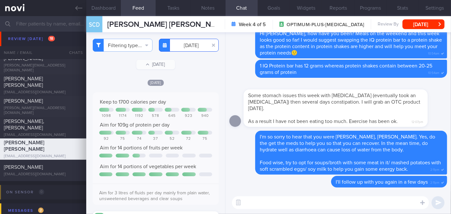
click at [190, 46] on input "[DATE]" at bounding box center [189, 45] width 60 height 13
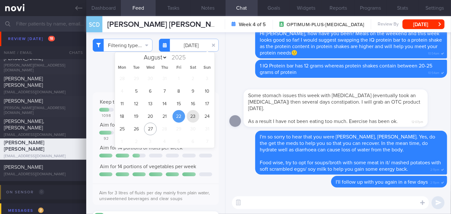
click at [190, 118] on span "23" at bounding box center [193, 116] width 13 height 13
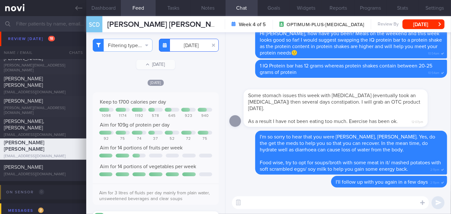
click at [192, 43] on input "[DATE]" at bounding box center [189, 45] width 60 height 13
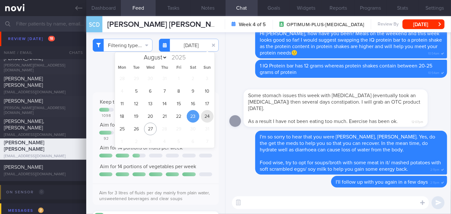
click at [207, 115] on span "24" at bounding box center [207, 116] width 13 height 13
type input "[DATE]"
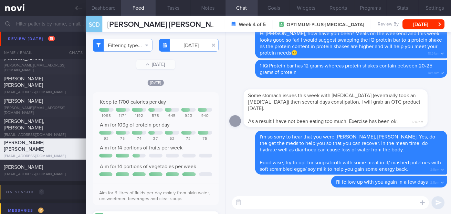
click at [255, 200] on textarea at bounding box center [330, 203] width 197 height 13
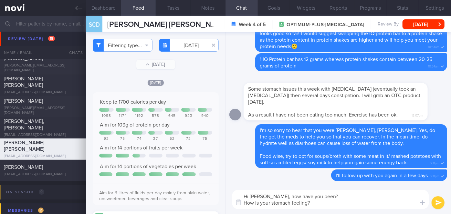
type textarea "Hi [PERSON_NAME], how have you been? How is your stomach feeling?"
click at [439, 204] on button "submit" at bounding box center [438, 203] width 13 height 13
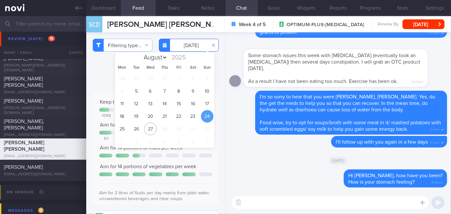
click at [184, 48] on input "[DATE]" at bounding box center [189, 45] width 60 height 13
click at [120, 130] on span "25" at bounding box center [122, 129] width 13 height 13
type input "[DATE]"
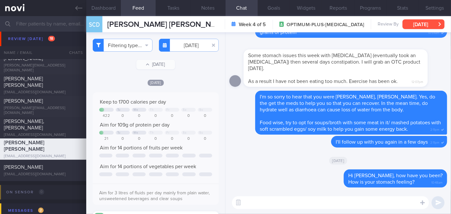
click at [420, 25] on button "[DATE]" at bounding box center [424, 24] width 42 height 10
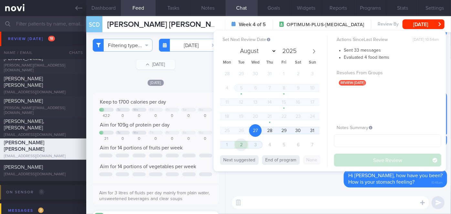
click at [246, 146] on span "2" at bounding box center [241, 145] width 13 height 13
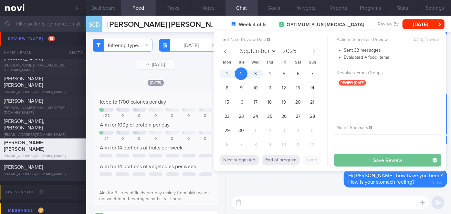
click at [416, 159] on button "Save Review" at bounding box center [387, 160] width 107 height 13
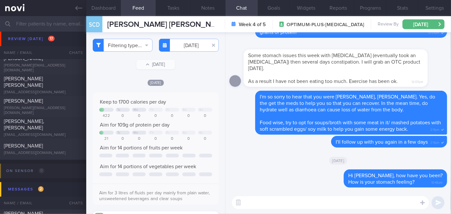
click at [257, 169] on div "[DATE]" at bounding box center [338, 161] width 218 height 18
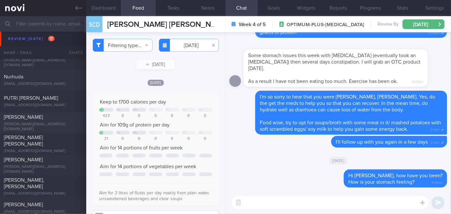
scroll to position [2086, 0]
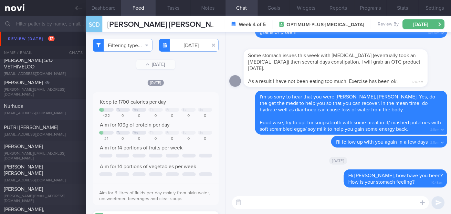
click at [65, 113] on div "[EMAIL_ADDRESS][DOMAIN_NAME]" at bounding box center [43, 113] width 79 height 5
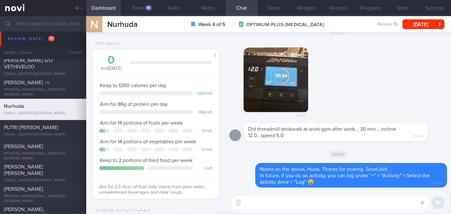
scroll to position [64, 110]
click at [68, 129] on div "PUTRI [PERSON_NAME]" at bounding box center [42, 127] width 77 height 6
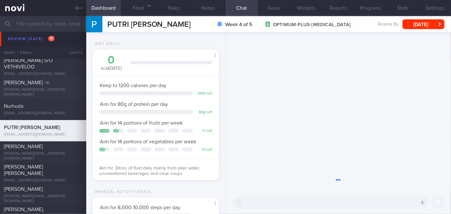
scroll to position [64, 110]
click at [68, 88] on div "BASU DEBDUTI [EMAIL_ADDRESS][DOMAIN_NAME]" at bounding box center [43, 89] width 86 height 18
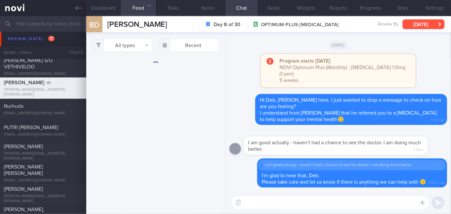
click at [432, 25] on button "[DATE]" at bounding box center [424, 24] width 42 height 10
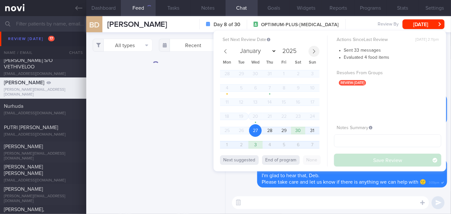
click at [314, 52] on icon at bounding box center [314, 51] width 5 height 5
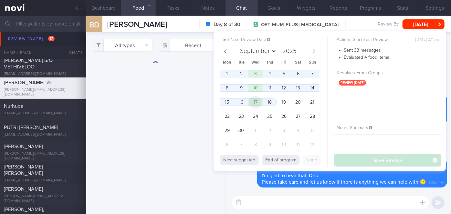
click at [257, 103] on span "17" at bounding box center [255, 102] width 13 height 13
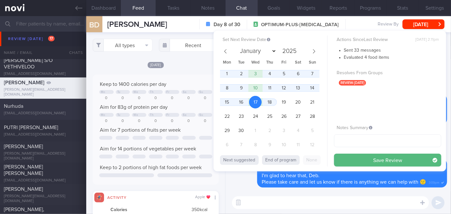
drag, startPoint x: 361, startPoint y: 159, endPoint x: 0, endPoint y: 113, distance: 363.5
click at [361, 159] on button "Save Review" at bounding box center [387, 160] width 107 height 13
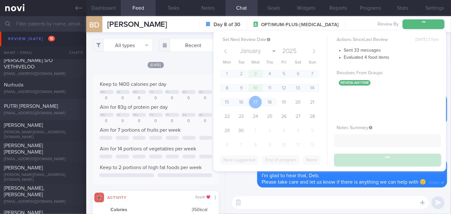
scroll to position [28, 113]
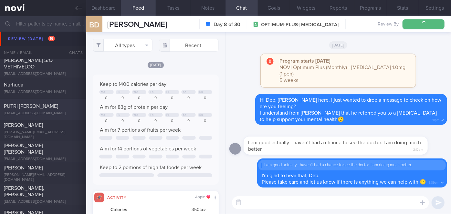
click at [57, 106] on div "PUTRI [PERSON_NAME]" at bounding box center [42, 106] width 77 height 6
select select "7"
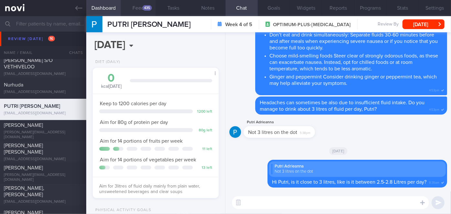
click at [146, 8] on div "435" at bounding box center [147, 7] width 9 height 5
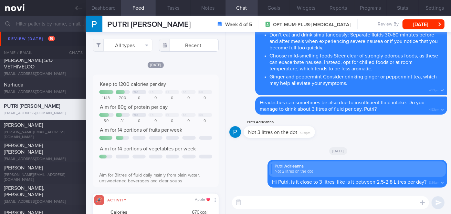
scroll to position [28, 113]
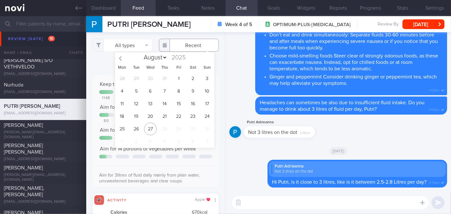
click at [189, 46] on input "text" at bounding box center [189, 45] width 60 height 13
click at [124, 129] on span "25" at bounding box center [122, 129] width 13 height 13
type input "[DATE]"
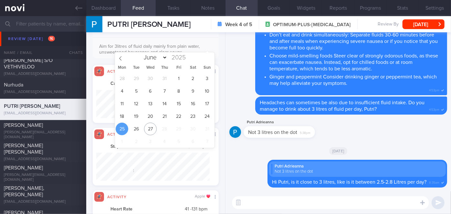
scroll to position [323190, 323105]
click at [232, 159] on div "[DATE]" at bounding box center [338, 151] width 218 height 18
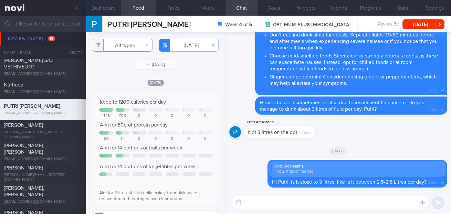
click at [125, 48] on button "All types" at bounding box center [123, 45] width 60 height 13
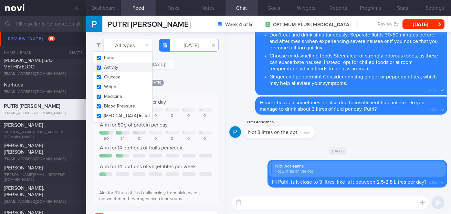
click at [123, 66] on button "Activity" at bounding box center [122, 68] width 59 height 10
checkbox input "false"
click at [202, 72] on div "Filtering type... Food Activity Glucose Weight Medicine Blood Pressure [MEDICAL…" at bounding box center [155, 123] width 139 height 182
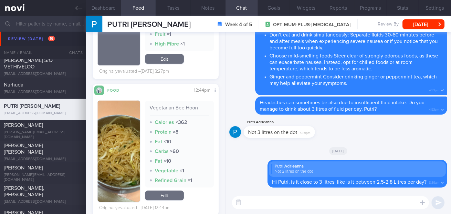
click at [126, 142] on button "button" at bounding box center [119, 151] width 43 height 101
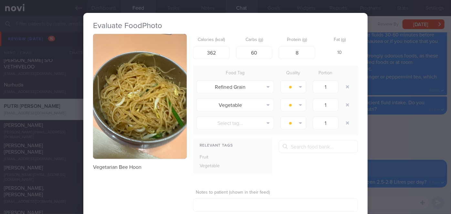
click at [398, 153] on div "Evaluate Food Photo Vegetarian Bee Hoon Calories (kcal) 362 Carbs (g) 60 Protei…" at bounding box center [225, 107] width 451 height 214
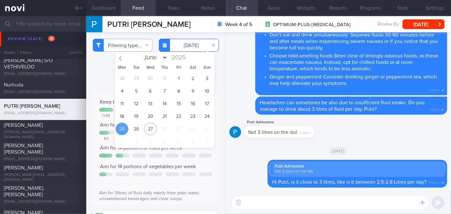
click at [198, 49] on input "[DATE]" at bounding box center [189, 45] width 60 height 13
click at [136, 129] on span "26" at bounding box center [136, 129] width 13 height 13
type input "[DATE]"
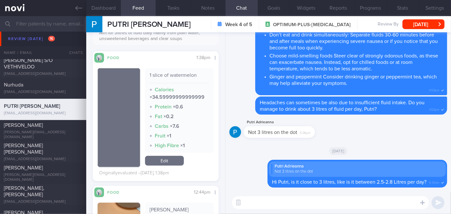
click at [277, 204] on textarea at bounding box center [330, 203] width 197 height 13
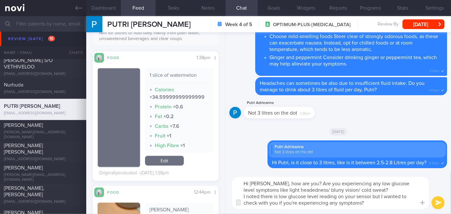
click at [381, 196] on textarea "Hi [PERSON_NAME], how are you? Are you experiencing any low glucose level sympt…" at bounding box center [330, 193] width 197 height 32
type textarea "Hi [PERSON_NAME], how are you? Are you experiencing any low glucose level sympt…"
click at [440, 201] on button "submit" at bounding box center [438, 203] width 13 height 13
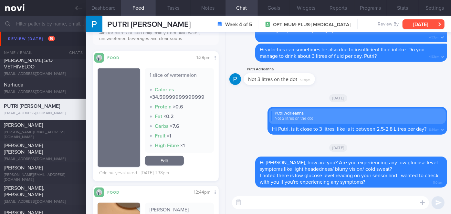
click at [417, 25] on button "[DATE]" at bounding box center [424, 24] width 42 height 10
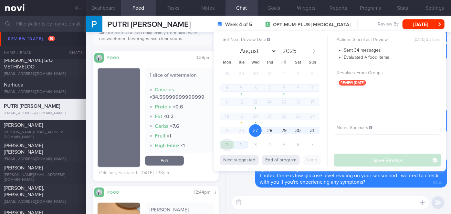
click at [233, 146] on span "1" at bounding box center [227, 145] width 13 height 13
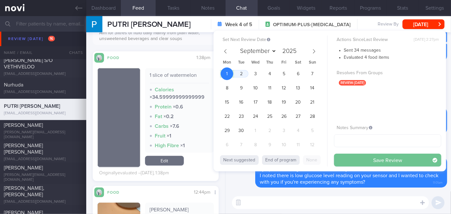
click at [382, 160] on button "Save Review" at bounding box center [387, 160] width 107 height 13
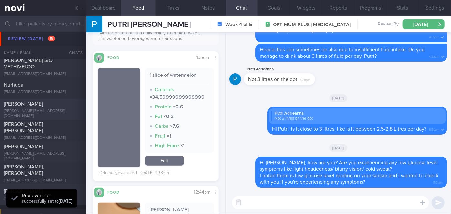
click at [32, 106] on div "[PERSON_NAME]" at bounding box center [42, 104] width 77 height 6
select select "7"
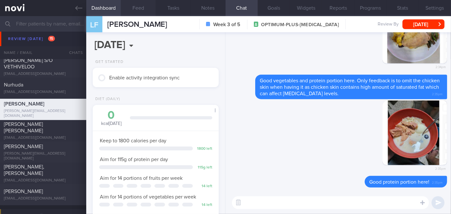
click at [135, 5] on button "Feed" at bounding box center [138, 8] width 35 height 16
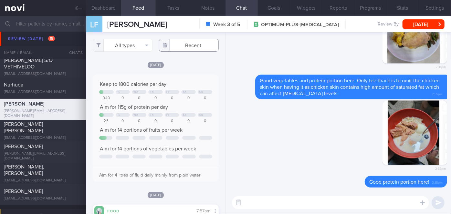
click at [182, 48] on input "text" at bounding box center [189, 45] width 60 height 13
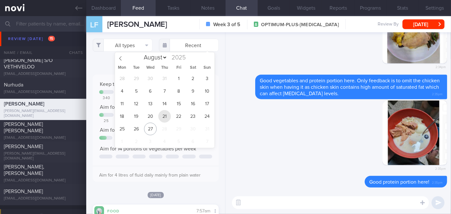
click at [162, 115] on span "21" at bounding box center [164, 116] width 13 height 13
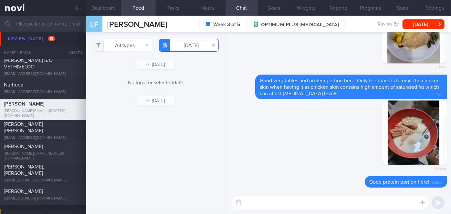
click at [190, 47] on input "[DATE]" at bounding box center [189, 45] width 60 height 13
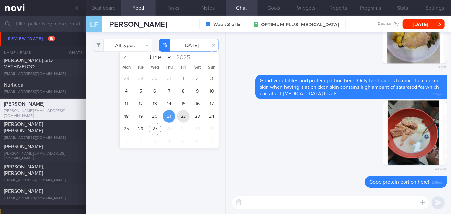
click at [182, 117] on span "22" at bounding box center [183, 116] width 13 height 13
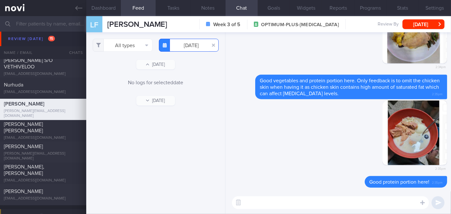
click at [182, 47] on input "[DATE]" at bounding box center [189, 45] width 60 height 13
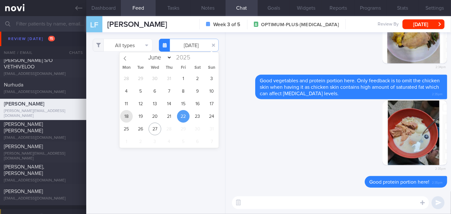
click at [128, 118] on span "18" at bounding box center [126, 116] width 13 height 13
type input "[DATE]"
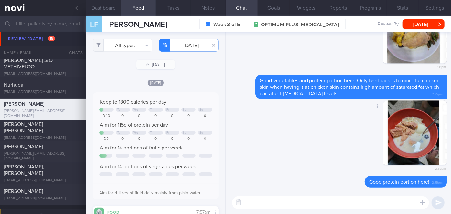
click at [272, 137] on div "Delete 2:35pm" at bounding box center [338, 139] width 218 height 76
click at [265, 202] on textarea at bounding box center [330, 203] width 197 height 13
type textarea "Hi [PERSON_NAME], how are you doing?"
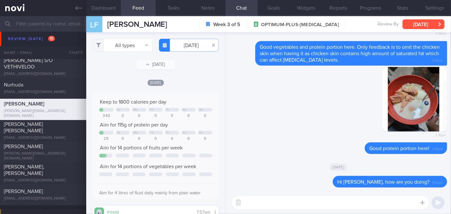
click at [425, 24] on button "[DATE]" at bounding box center [424, 24] width 42 height 10
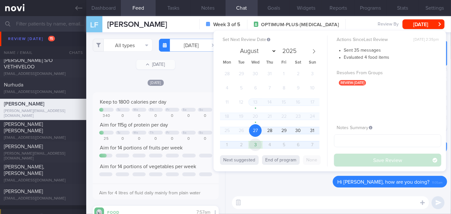
click at [254, 145] on span "3" at bounding box center [255, 145] width 13 height 13
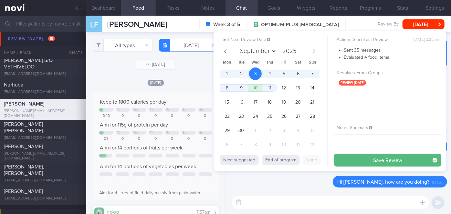
drag, startPoint x: 399, startPoint y: 158, endPoint x: 400, endPoint y: 155, distance: 3.7
click at [398, 158] on button "Save Review" at bounding box center [387, 160] width 107 height 13
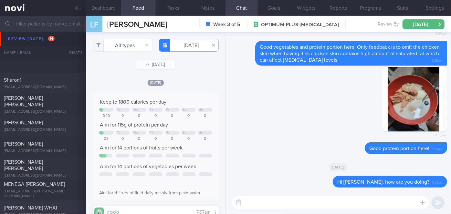
scroll to position [1968, 0]
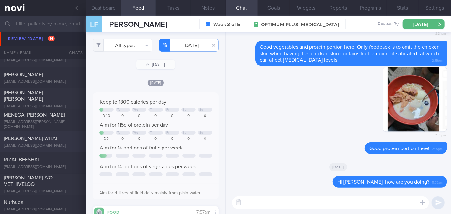
click at [53, 140] on div "[PERSON_NAME] WHAI" at bounding box center [42, 138] width 77 height 6
select select "7"
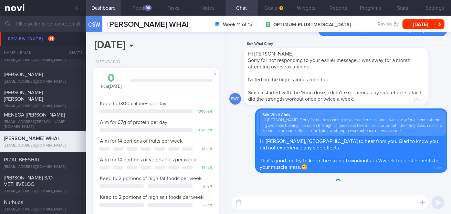
scroll to position [56, 113]
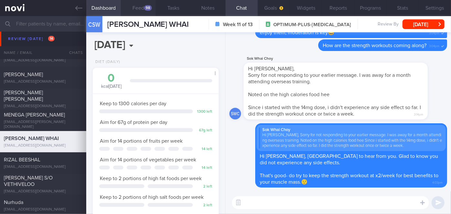
click at [144, 9] on button "Feed 98" at bounding box center [138, 8] width 35 height 16
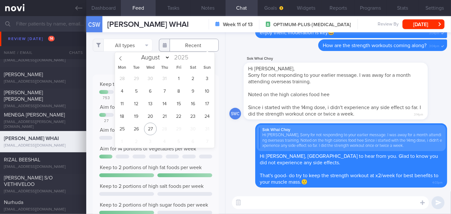
click at [190, 47] on input "text" at bounding box center [189, 45] width 60 height 13
click at [125, 116] on span "18" at bounding box center [122, 116] width 13 height 13
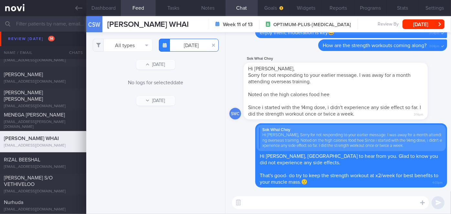
click at [187, 46] on input "[DATE]" at bounding box center [189, 45] width 60 height 13
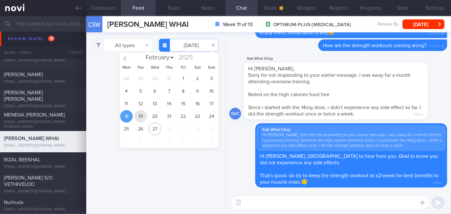
click at [144, 115] on span "19" at bounding box center [140, 116] width 13 height 13
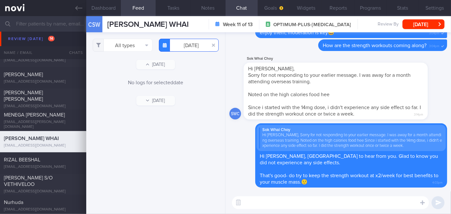
click at [188, 46] on input "[DATE]" at bounding box center [189, 45] width 60 height 13
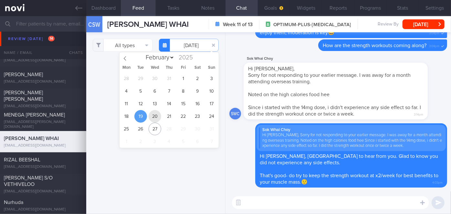
click at [156, 117] on span "20" at bounding box center [155, 116] width 13 height 13
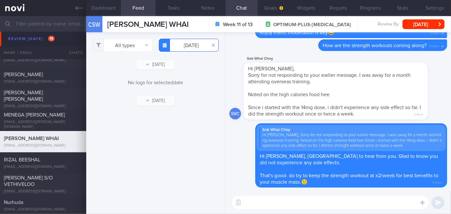
click at [192, 46] on input "[DATE]" at bounding box center [189, 45] width 60 height 13
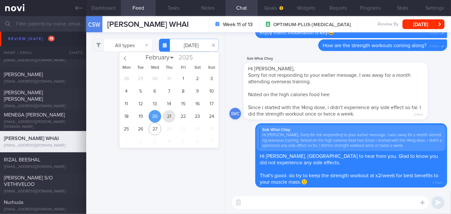
click at [171, 118] on span "21" at bounding box center [169, 116] width 13 height 13
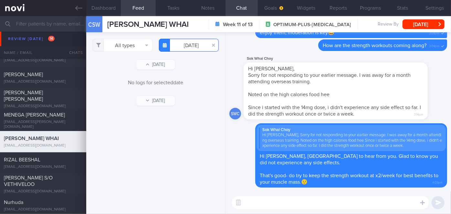
click at [192, 43] on input "[DATE]" at bounding box center [189, 45] width 60 height 13
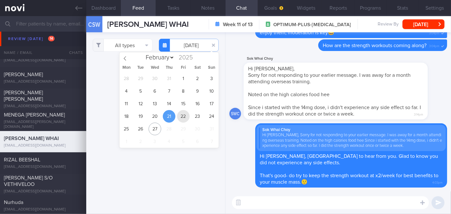
click at [182, 120] on span "22" at bounding box center [183, 116] width 13 height 13
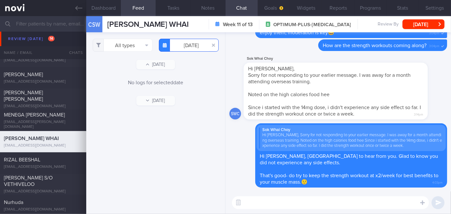
click at [189, 42] on input "[DATE]" at bounding box center [189, 45] width 60 height 13
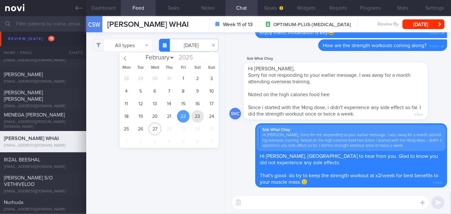
click at [198, 122] on span "23" at bounding box center [197, 116] width 13 height 13
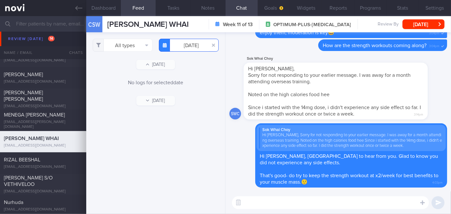
click at [191, 47] on input "[DATE]" at bounding box center [189, 45] width 60 height 13
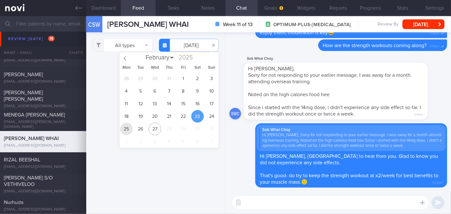
click at [129, 129] on span "25" at bounding box center [126, 129] width 13 height 13
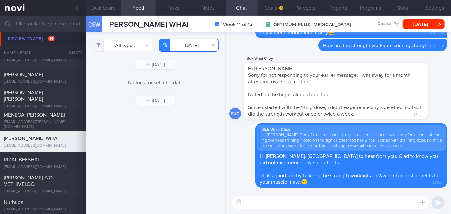
click at [184, 44] on input "[DATE]" at bounding box center [189, 45] width 60 height 13
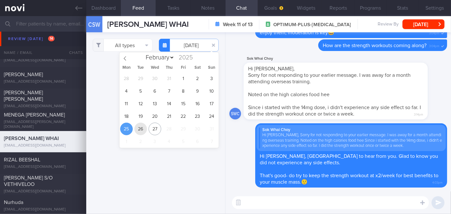
click at [144, 127] on span "26" at bounding box center [140, 129] width 13 height 13
type input "[DATE]"
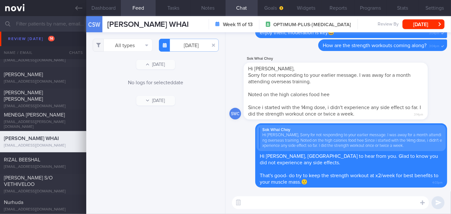
click at [441, 91] on div "Sok Whai Choy Hi [PERSON_NAME], Sorry for not responding to your earlier messag…" at bounding box center [346, 87] width 204 height 65
click at [421, 27] on button "[DATE]" at bounding box center [424, 24] width 42 height 10
click at [251, 186] on div "Delete Sok Whai Choy Hi [PERSON_NAME], Sorry for not responding to your earlier…" at bounding box center [338, 155] width 218 height 64
click at [100, 3] on button "Dashboard" at bounding box center [103, 8] width 35 height 16
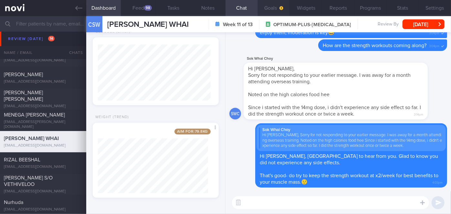
click at [272, 7] on button "Goals" at bounding box center [274, 8] width 32 height 16
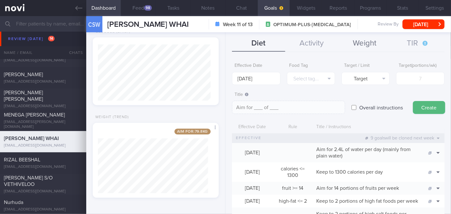
click at [356, 45] on button "Weight" at bounding box center [364, 44] width 53 height 16
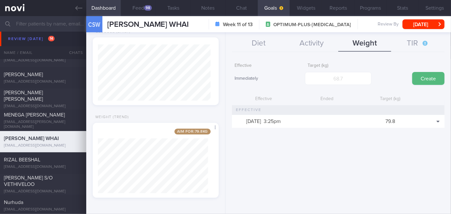
scroll to position [414, 0]
click at [342, 82] on input "number" at bounding box center [338, 78] width 67 height 13
type input "69.1"
click at [417, 79] on button "Create" at bounding box center [428, 78] width 32 height 13
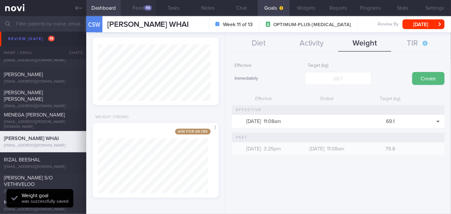
click at [140, 6] on button "Feed 98" at bounding box center [138, 8] width 35 height 16
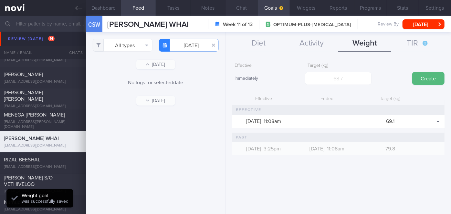
click at [236, 10] on button "Chat" at bounding box center [242, 8] width 32 height 16
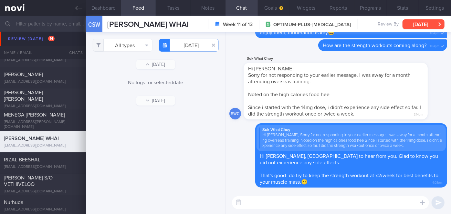
click at [427, 21] on button "[DATE]" at bounding box center [424, 24] width 42 height 10
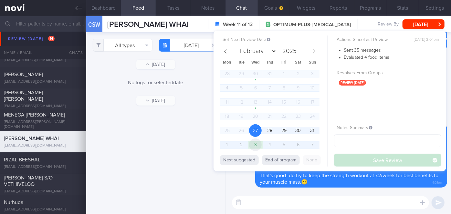
click at [255, 146] on span "3" at bounding box center [255, 145] width 13 height 13
select select "8"
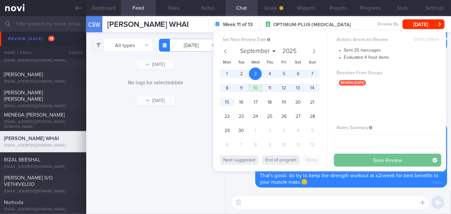
click at [342, 163] on button "Save Review" at bounding box center [387, 160] width 107 height 13
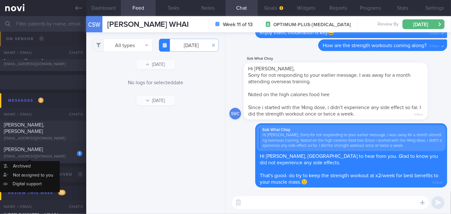
scroll to position [2233, 0]
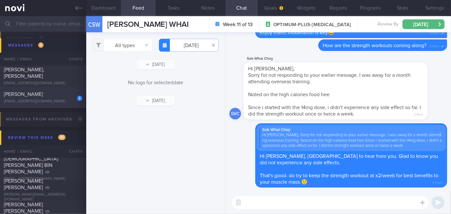
click at [66, 102] on div "[EMAIL_ADDRESS][DOMAIN_NAME]" at bounding box center [43, 101] width 79 height 5
type input "[DATE]"
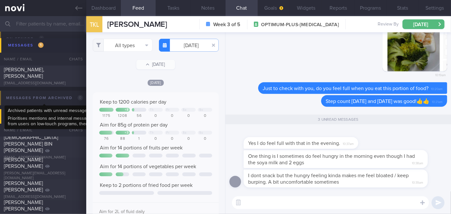
scroll to position [323190, 323105]
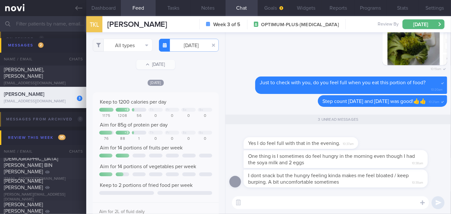
click at [262, 204] on textarea at bounding box center [330, 203] width 197 height 13
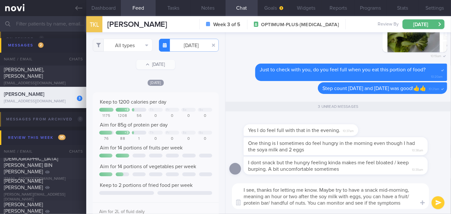
scroll to position [0, 0]
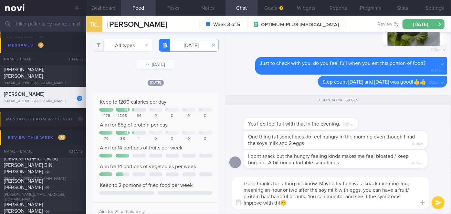
click at [278, 203] on textarea "I see, thanks for letting me know. Maybe try to have a snack mid-morning, meani…" at bounding box center [330, 193] width 197 height 32
type textarea "I see, thanks for letting me know. Maybe try to have a snack mid-morning, meani…"
click at [443, 203] on button "submit" at bounding box center [438, 203] width 13 height 13
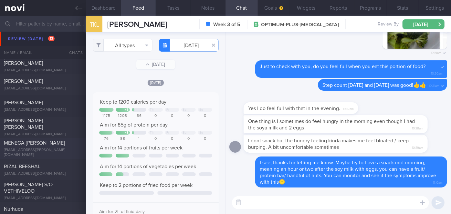
scroll to position [1939, 0]
click at [52, 165] on div "RIZAL BEESHAL" at bounding box center [42, 168] width 77 height 6
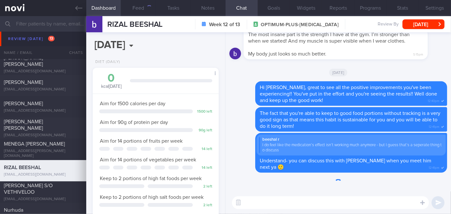
scroll to position [64, 110]
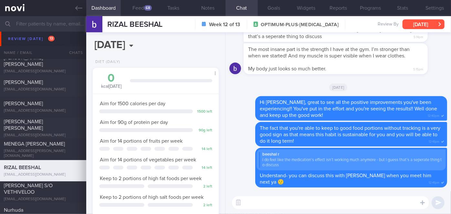
click at [432, 23] on button "[DATE]" at bounding box center [424, 24] width 42 height 10
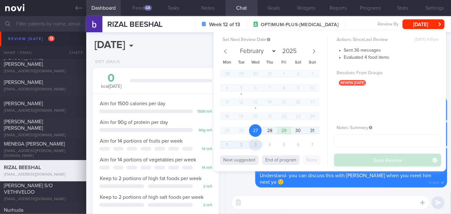
click at [255, 145] on span "3" at bounding box center [255, 145] width 13 height 13
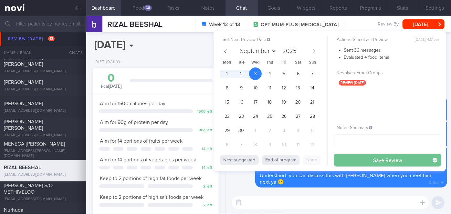
click at [351, 157] on button "Save Review" at bounding box center [387, 160] width 107 height 13
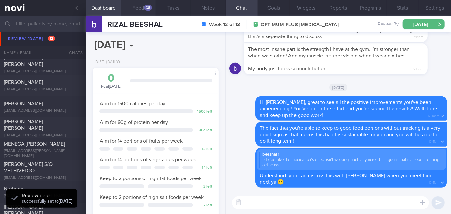
click at [151, 9] on div "68" at bounding box center [148, 7] width 8 height 5
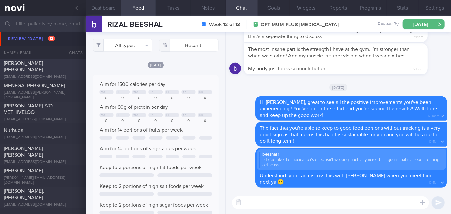
scroll to position [2057, 0]
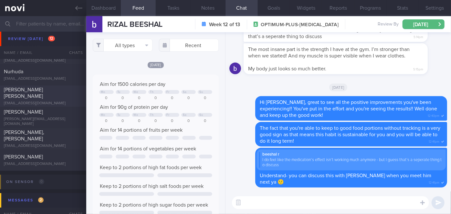
click at [43, 94] on span "[PERSON_NAME] [PERSON_NAME]" at bounding box center [23, 93] width 39 height 12
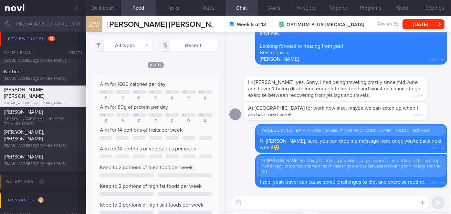
scroll to position [28, 113]
click at [437, 27] on button "[DATE]" at bounding box center [424, 24] width 42 height 10
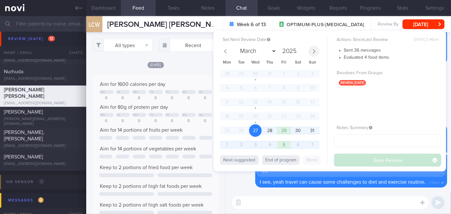
click at [313, 52] on icon at bounding box center [314, 51] width 5 height 5
select select "8"
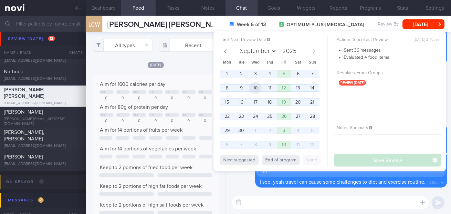
click at [256, 86] on span "10" at bounding box center [255, 88] width 13 height 13
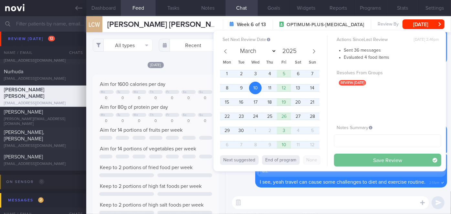
click at [368, 157] on button "Save Review" at bounding box center [387, 160] width 107 height 13
